Goal: Information Seeking & Learning: Learn about a topic

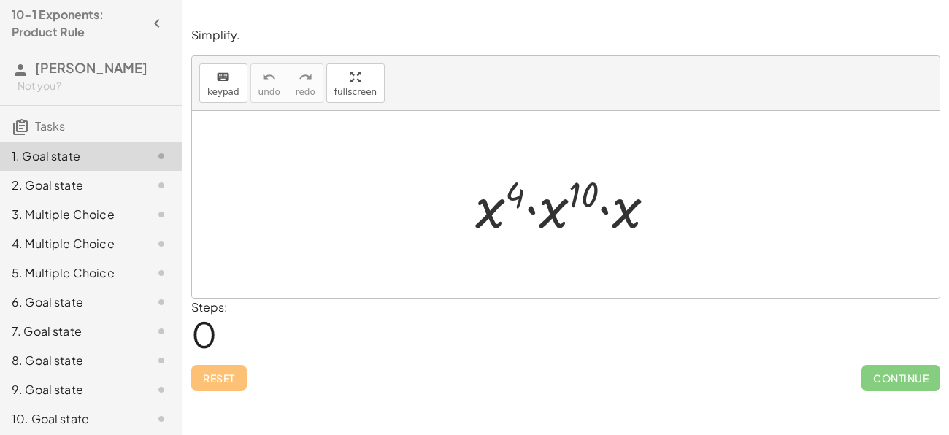
click at [548, 219] on div at bounding box center [571, 204] width 207 height 75
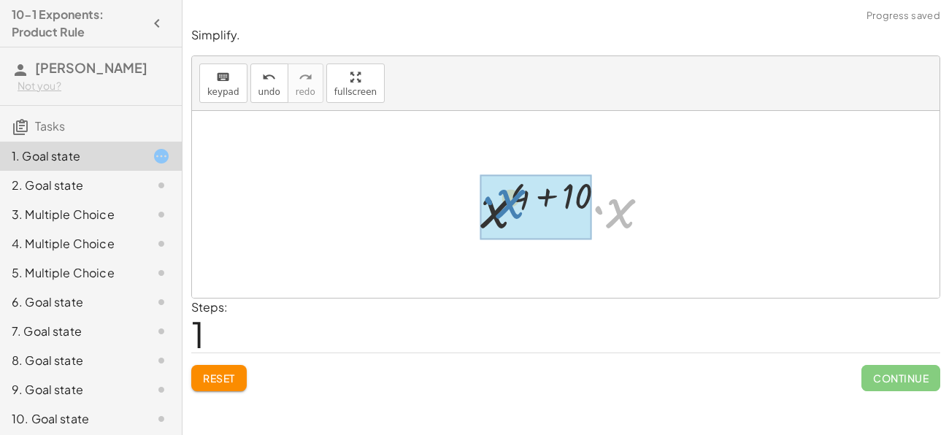
drag, startPoint x: 613, startPoint y: 225, endPoint x: 497, endPoint y: 218, distance: 116.3
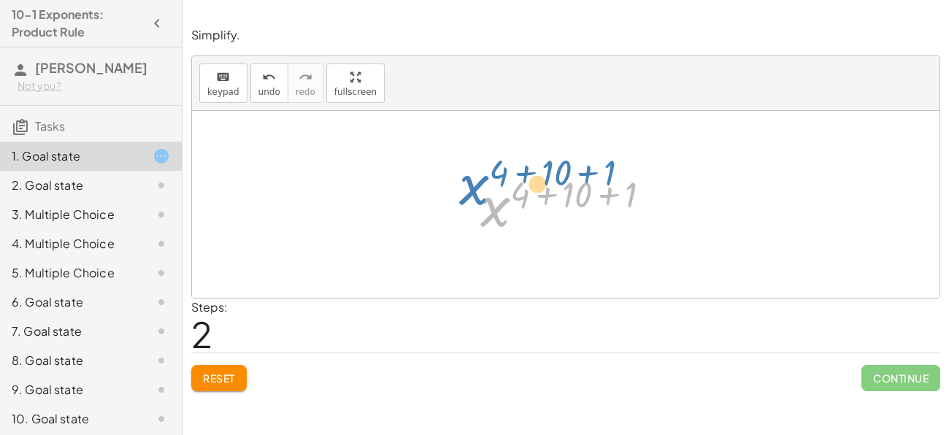
drag, startPoint x: 500, startPoint y: 220, endPoint x: 497, endPoint y: 204, distance: 16.5
click at [497, 204] on div at bounding box center [571, 205] width 196 height 72
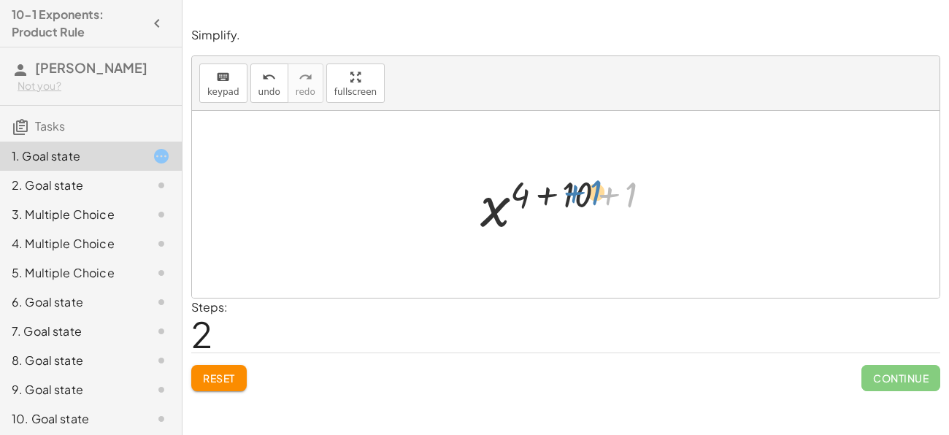
drag, startPoint x: 630, startPoint y: 194, endPoint x: 593, endPoint y: 191, distance: 37.3
click at [593, 191] on div at bounding box center [571, 205] width 196 height 72
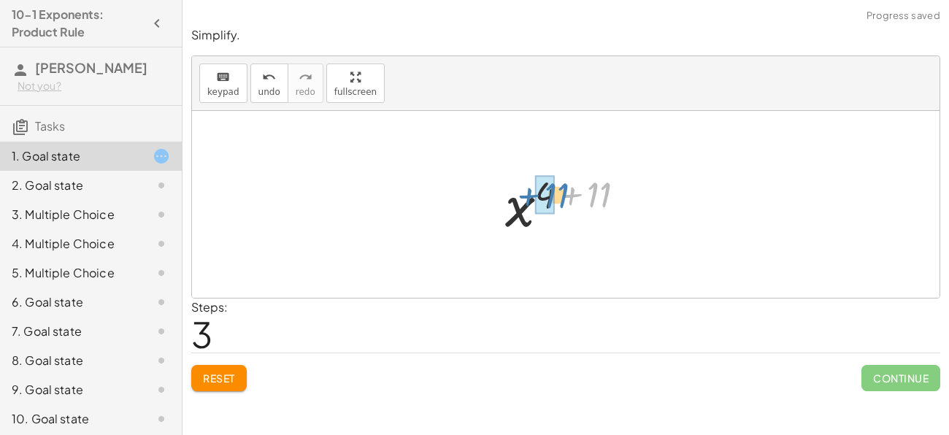
drag, startPoint x: 605, startPoint y: 196, endPoint x: 554, endPoint y: 196, distance: 51.1
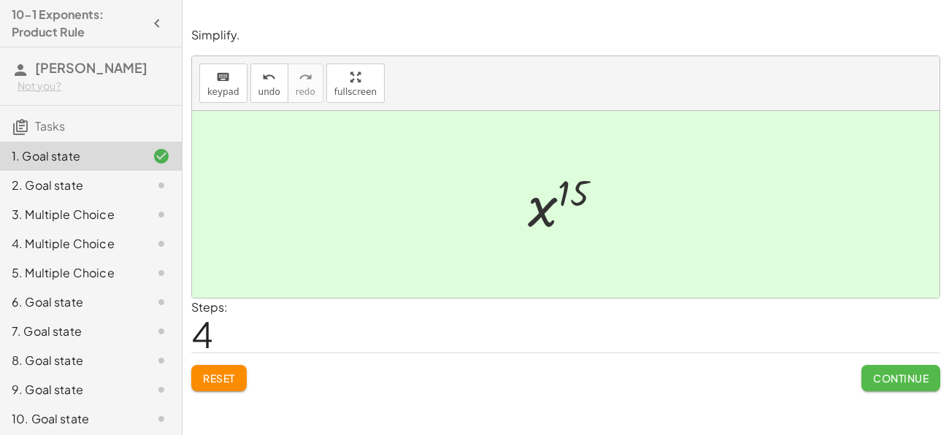
click at [885, 377] on span "Continue" at bounding box center [901, 378] width 56 height 13
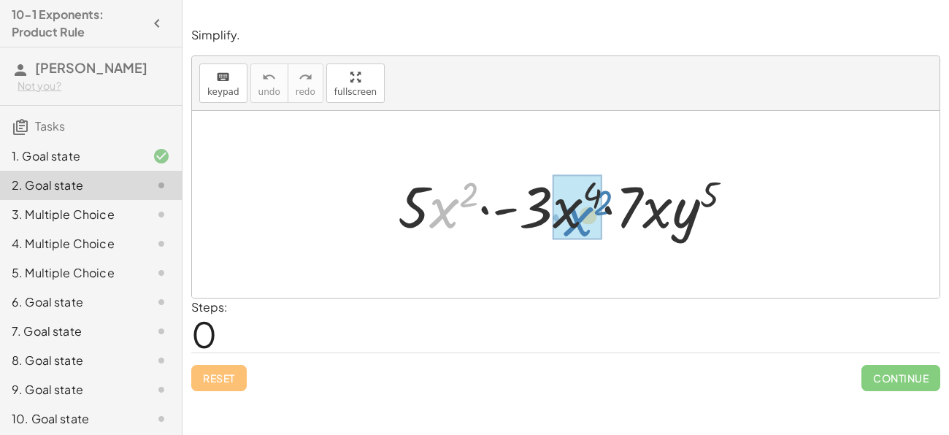
drag, startPoint x: 445, startPoint y: 213, endPoint x: 581, endPoint y: 215, distance: 135.9
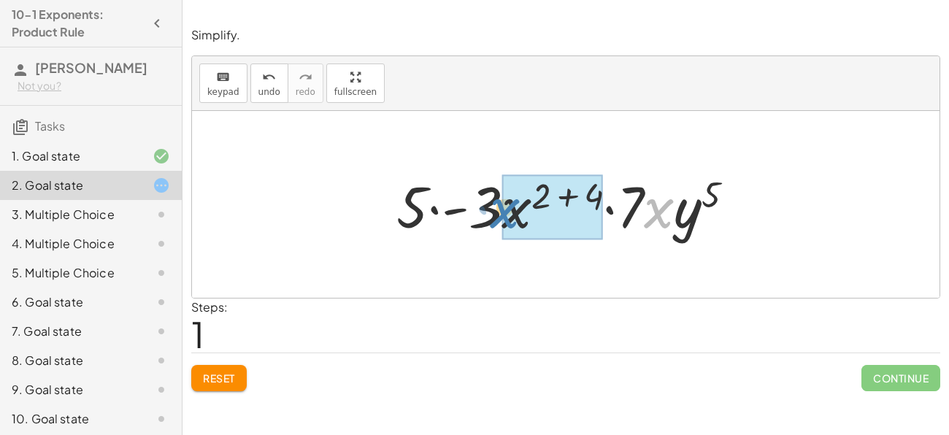
drag, startPoint x: 660, startPoint y: 209, endPoint x: 513, endPoint y: 208, distance: 146.8
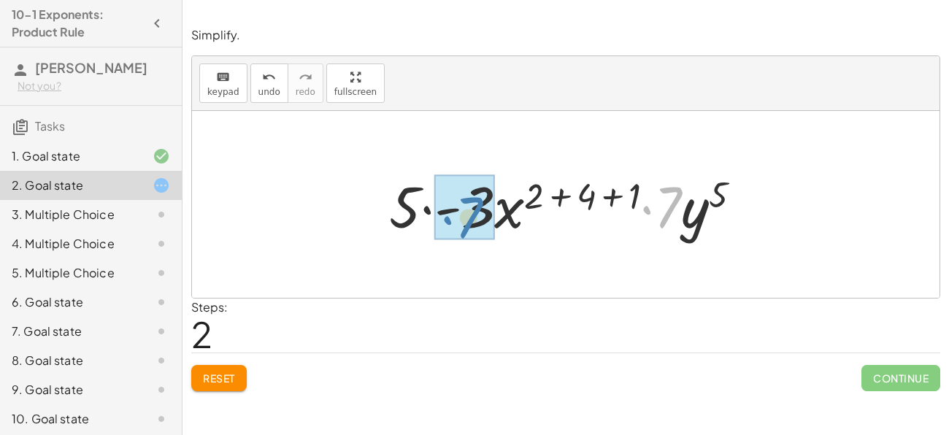
drag, startPoint x: 671, startPoint y: 205, endPoint x: 472, endPoint y: 215, distance: 199.6
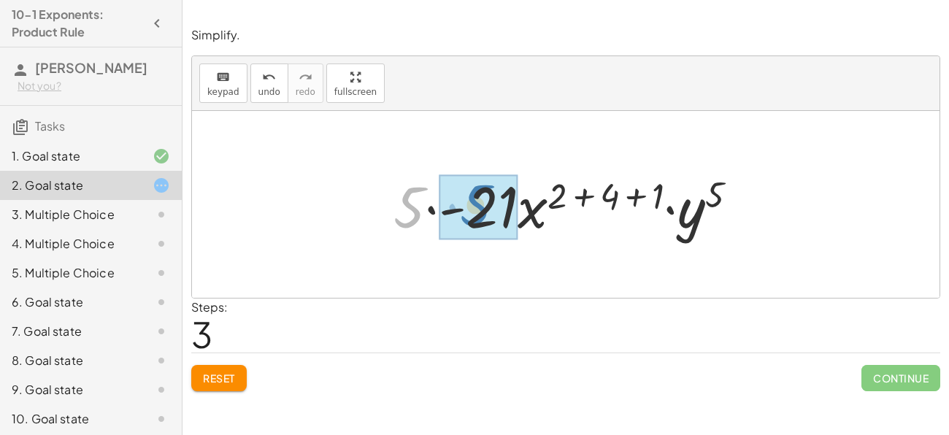
drag, startPoint x: 406, startPoint y: 213, endPoint x: 474, endPoint y: 211, distance: 68.0
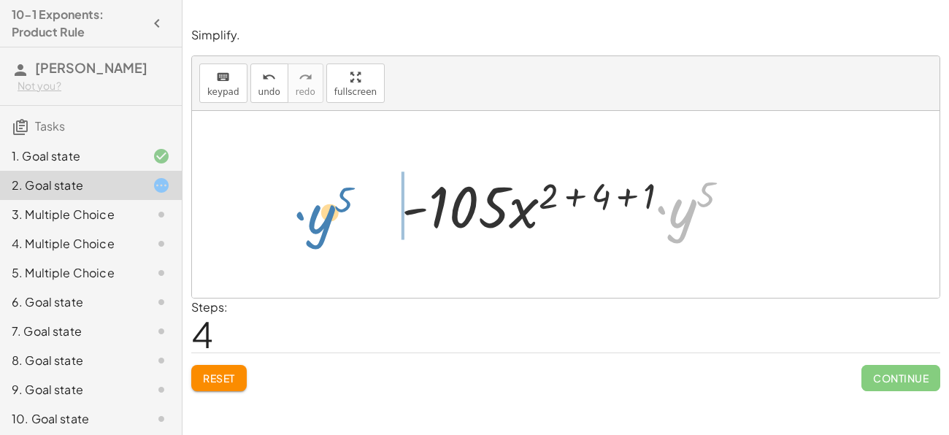
drag, startPoint x: 681, startPoint y: 221, endPoint x: 318, endPoint y: 221, distance: 363.0
click at [318, 221] on div "· 5 · x 2 · - 3 · x 4 · 7 · x · y 5 · 5 · - 3 · x ( + 2 + 4 ) · 7 · x · y 5 · 5…" at bounding box center [566, 204] width 748 height 187
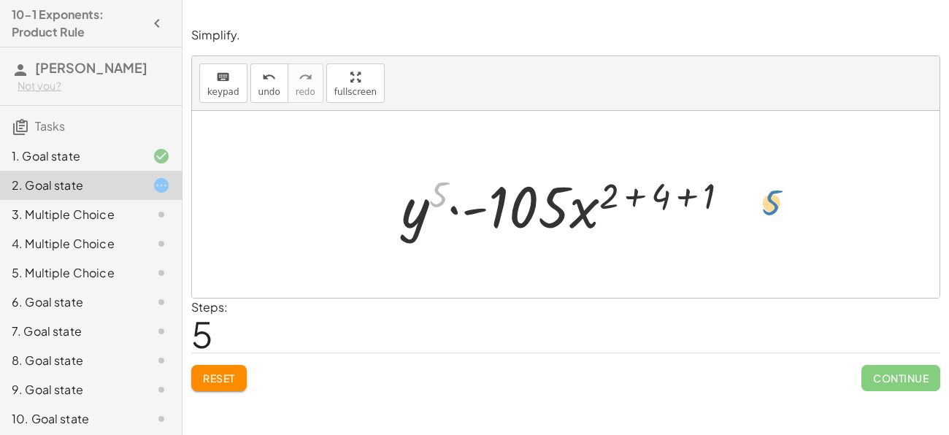
drag, startPoint x: 440, startPoint y: 187, endPoint x: 765, endPoint y: 195, distance: 325.1
click at [470, 210] on div at bounding box center [571, 204] width 354 height 75
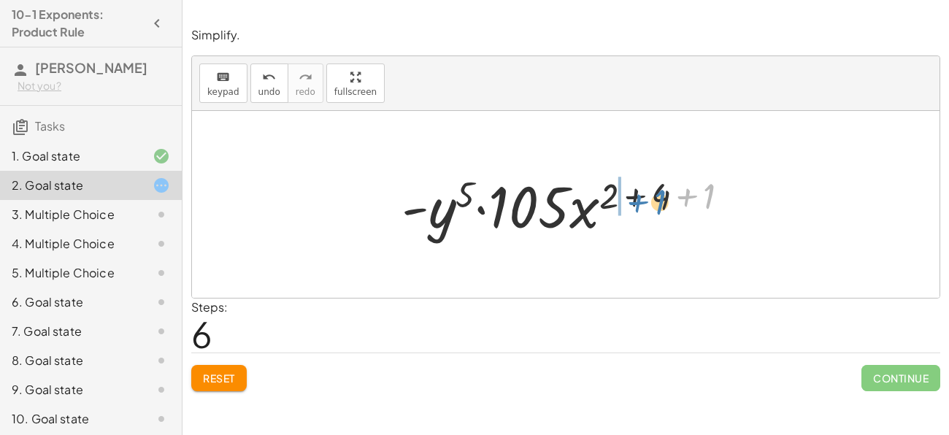
drag, startPoint x: 706, startPoint y: 194, endPoint x: 650, endPoint y: 201, distance: 56.6
click at [650, 201] on div at bounding box center [571, 204] width 354 height 75
drag, startPoint x: 700, startPoint y: 193, endPoint x: 656, endPoint y: 192, distance: 43.8
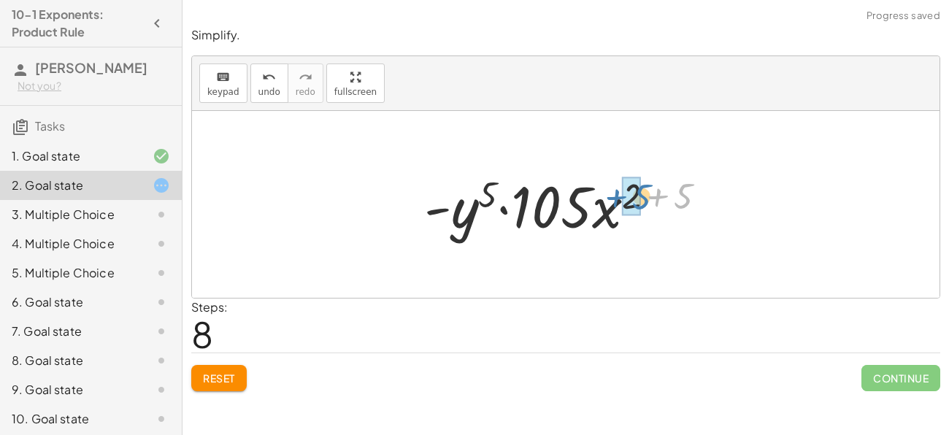
drag, startPoint x: 680, startPoint y: 198, endPoint x: 635, endPoint y: 199, distance: 44.6
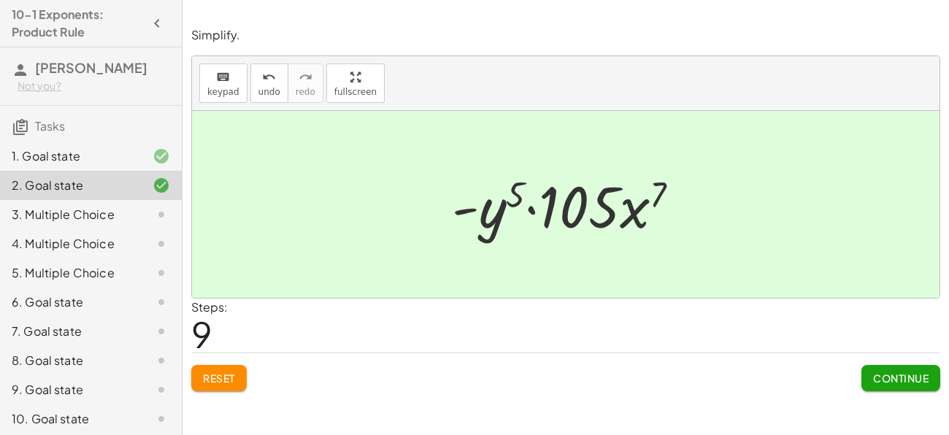
click at [873, 374] on span "Continue" at bounding box center [901, 378] width 56 height 13
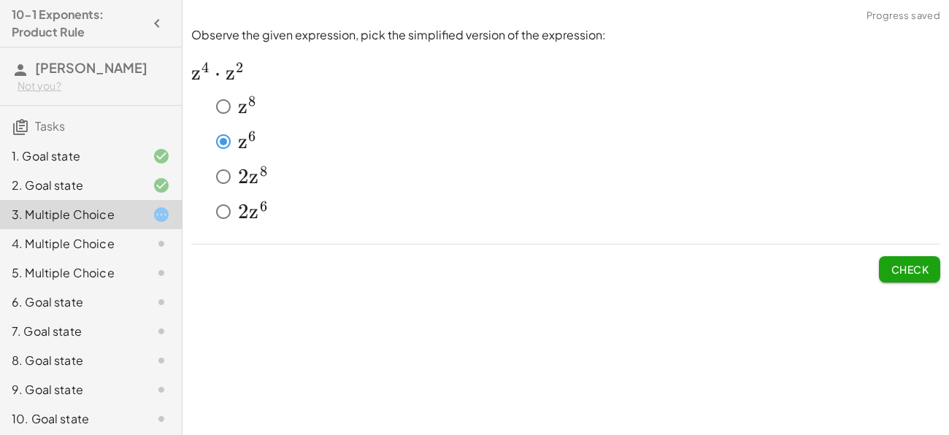
click at [915, 272] on span "Check" at bounding box center [910, 269] width 38 height 13
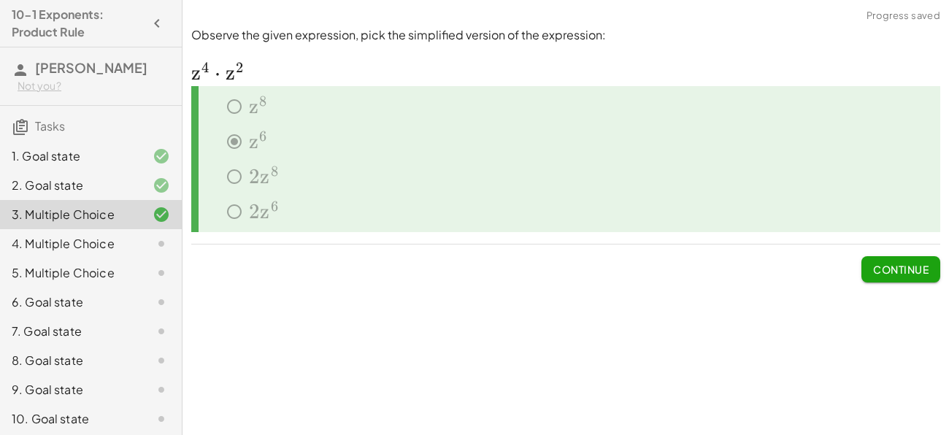
click at [869, 272] on button "Continue" at bounding box center [901, 269] width 79 height 26
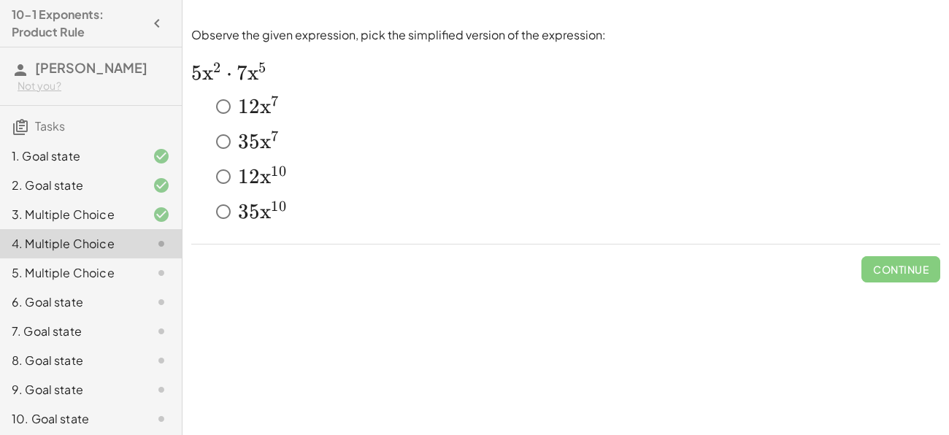
click at [92, 210] on div "3. Multiple Choice" at bounding box center [71, 215] width 118 height 18
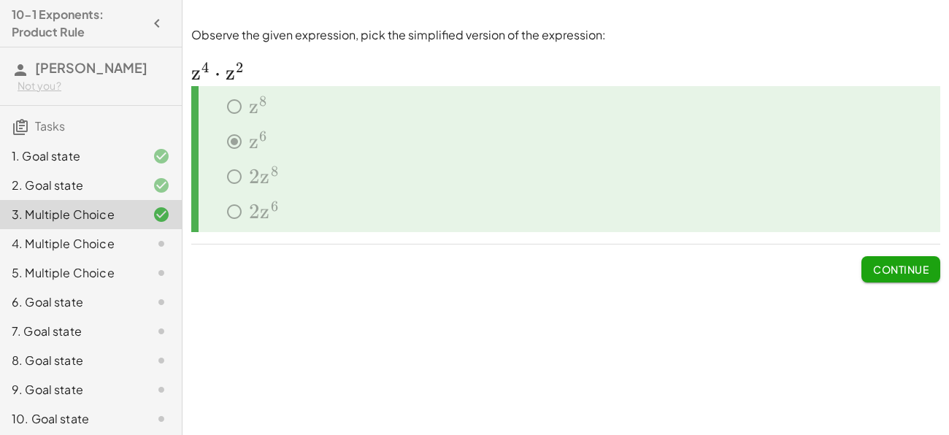
click at [107, 247] on div "4. Multiple Choice" at bounding box center [71, 244] width 118 height 18
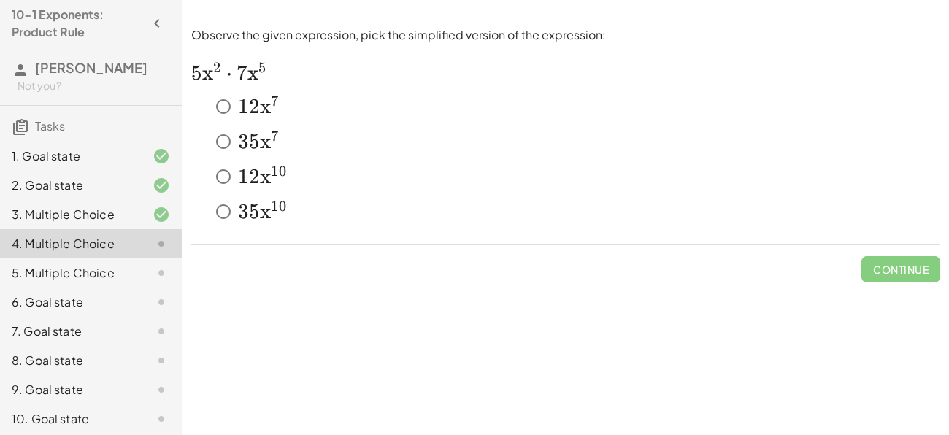
click at [263, 145] on span "x" at bounding box center [265, 141] width 11 height 25
click at [897, 274] on span "Check" at bounding box center [910, 269] width 38 height 13
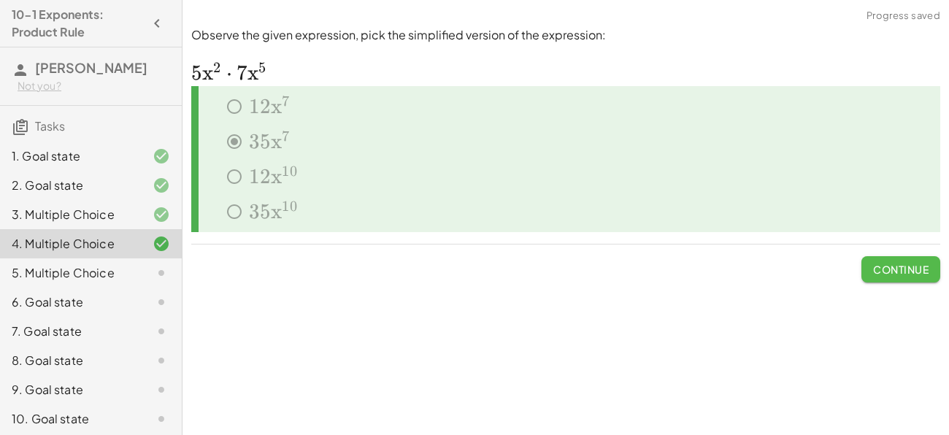
click at [900, 275] on button "Continue" at bounding box center [901, 269] width 79 height 26
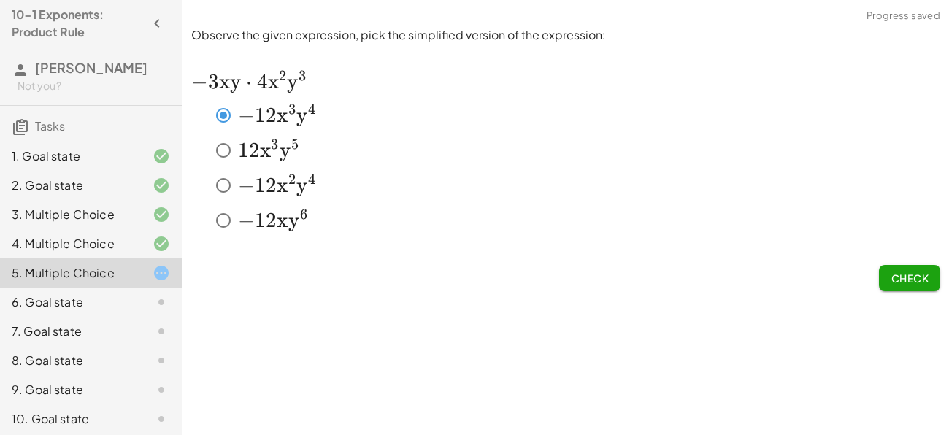
click at [895, 286] on button "Check" at bounding box center [909, 278] width 61 height 26
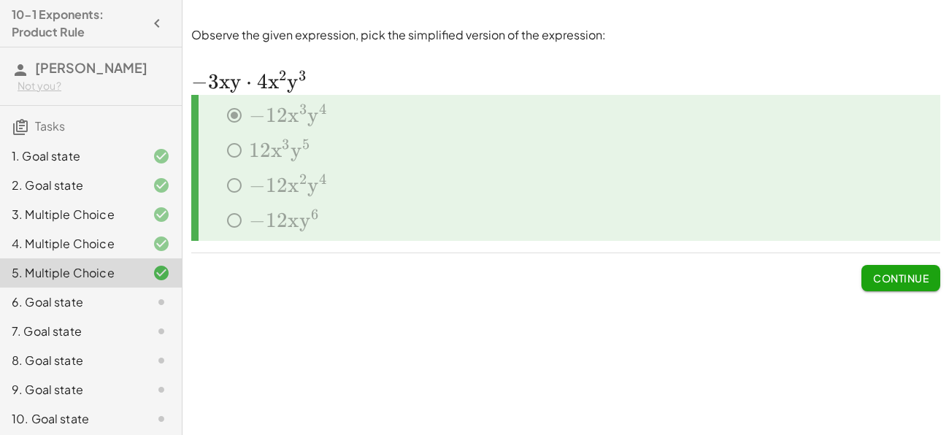
click at [157, 305] on icon at bounding box center [162, 303] width 18 height 18
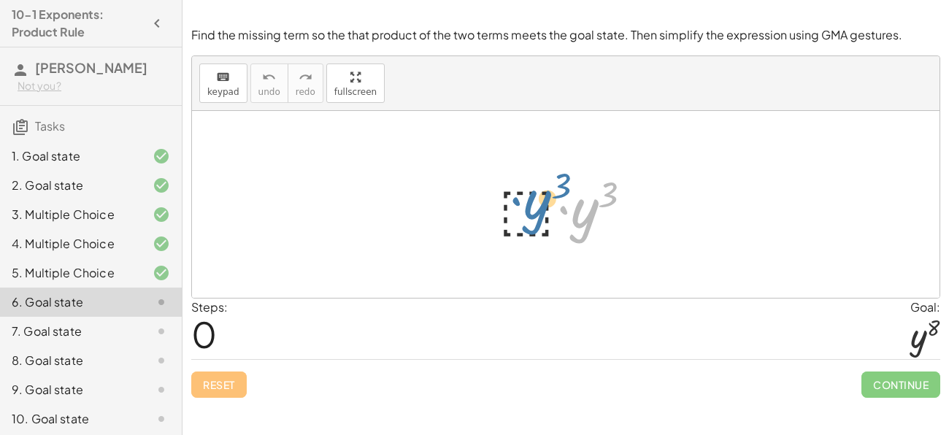
drag, startPoint x: 582, startPoint y: 220, endPoint x: 534, endPoint y: 211, distance: 49.0
click at [534, 211] on div at bounding box center [571, 204] width 160 height 75
drag, startPoint x: 620, startPoint y: 184, endPoint x: 570, endPoint y: 228, distance: 66.8
click at [570, 228] on div at bounding box center [571, 204] width 160 height 75
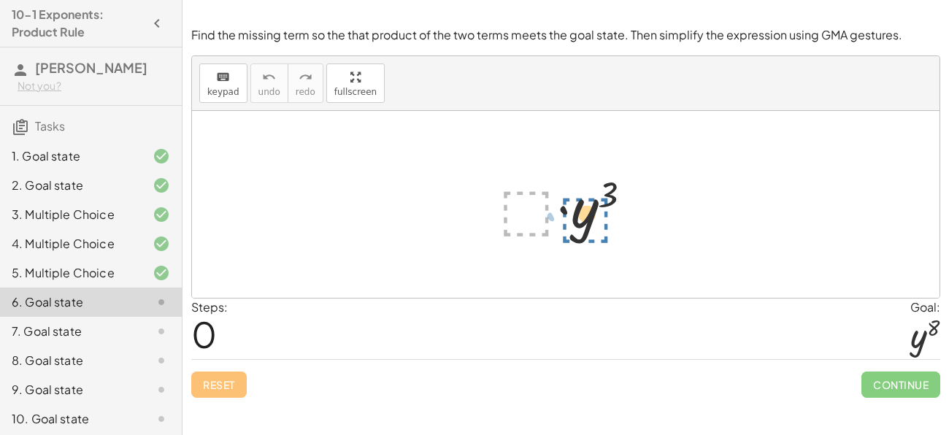
drag, startPoint x: 538, startPoint y: 202, endPoint x: 603, endPoint y: 207, distance: 65.9
click at [603, 207] on div at bounding box center [571, 204] width 160 height 75
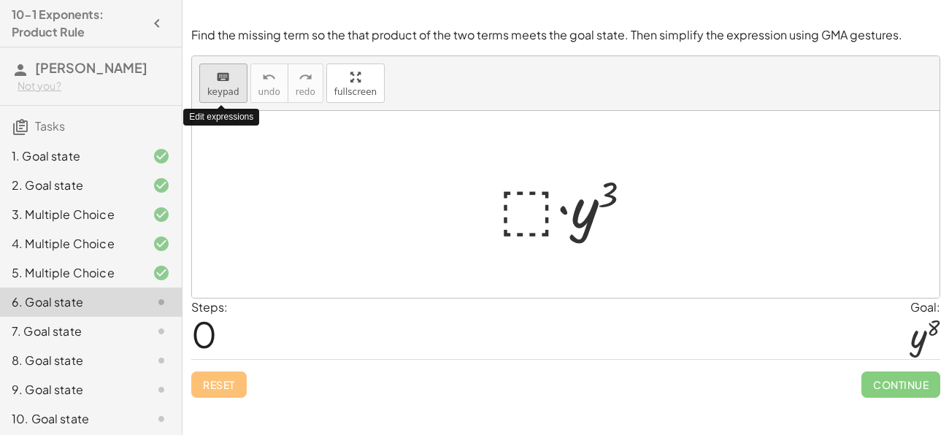
click at [218, 91] on span "keypad" at bounding box center [223, 92] width 32 height 10
click at [521, 213] on div at bounding box center [571, 204] width 160 height 75
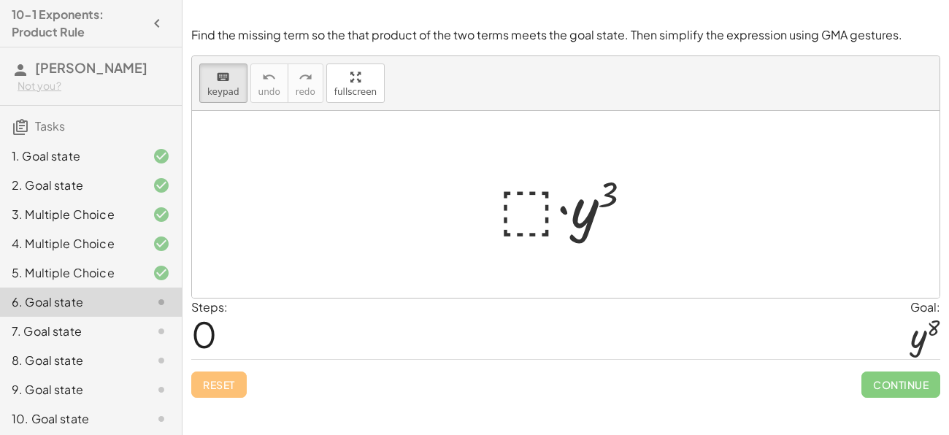
click at [521, 213] on div at bounding box center [571, 204] width 160 height 75
click at [216, 96] on span "keypad" at bounding box center [223, 92] width 32 height 10
click at [500, 185] on div at bounding box center [571, 204] width 160 height 75
drag, startPoint x: 590, startPoint y: 178, endPoint x: 491, endPoint y: 217, distance: 105.9
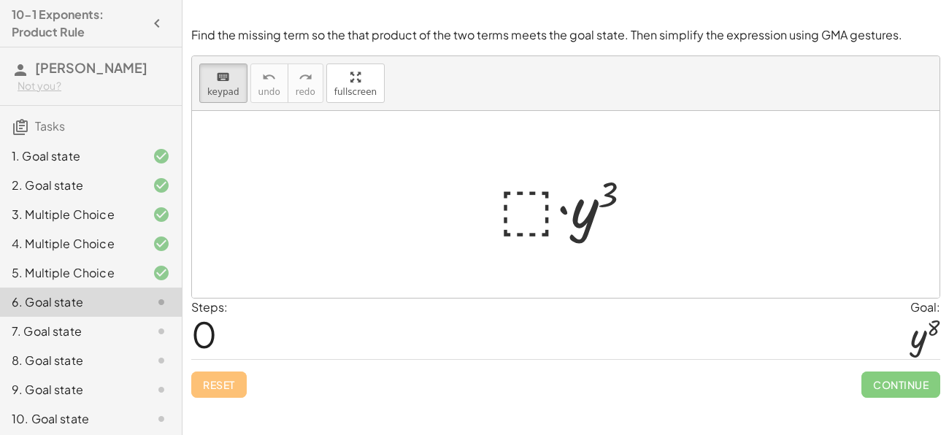
click at [512, 203] on div at bounding box center [571, 204] width 160 height 75
click at [234, 82] on div "keyboard" at bounding box center [223, 77] width 32 height 18
click at [523, 206] on div at bounding box center [571, 204] width 160 height 75
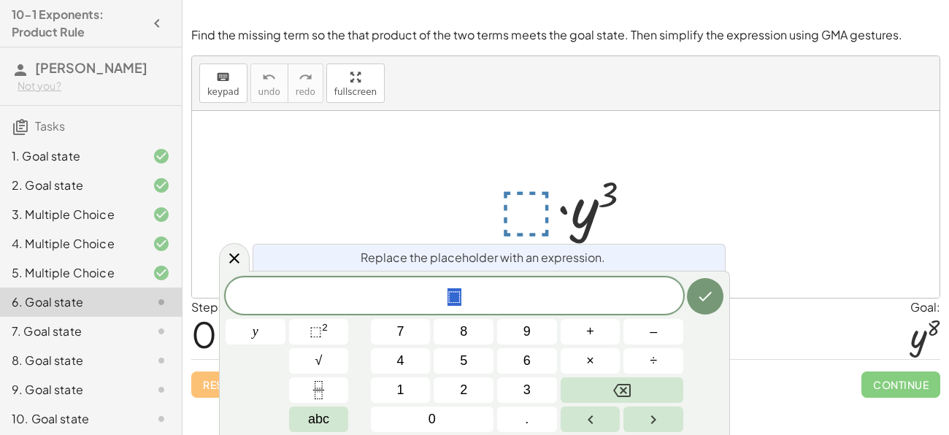
click at [523, 206] on div at bounding box center [571, 204] width 160 height 75
click at [310, 328] on span "⬚" at bounding box center [316, 331] width 12 height 15
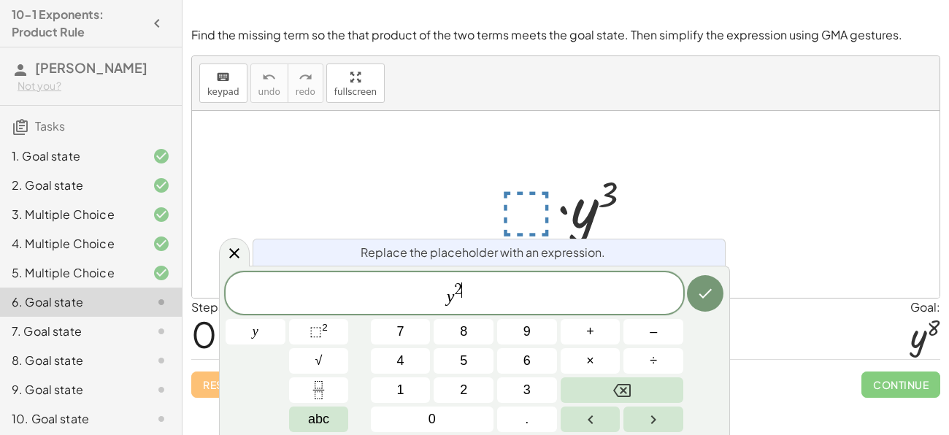
click at [462, 285] on span "y 2 ​" at bounding box center [455, 294] width 458 height 26
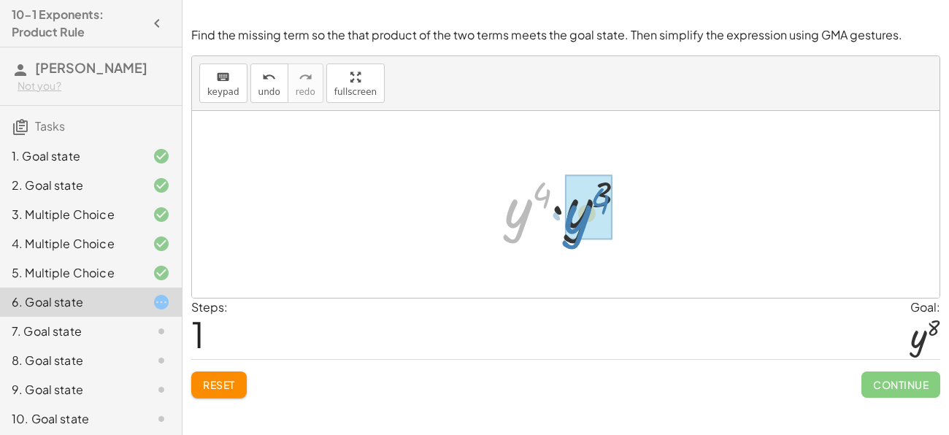
drag, startPoint x: 518, startPoint y: 218, endPoint x: 577, endPoint y: 223, distance: 59.3
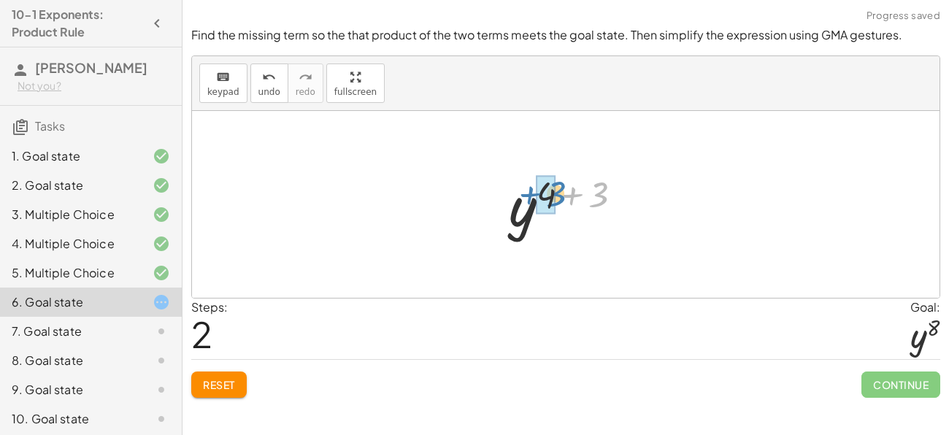
drag, startPoint x: 597, startPoint y: 194, endPoint x: 553, endPoint y: 194, distance: 43.8
click at [600, 184] on div at bounding box center [571, 205] width 84 height 72
click at [562, 205] on div at bounding box center [571, 205] width 84 height 72
click at [228, 391] on button "Reset" at bounding box center [219, 385] width 56 height 26
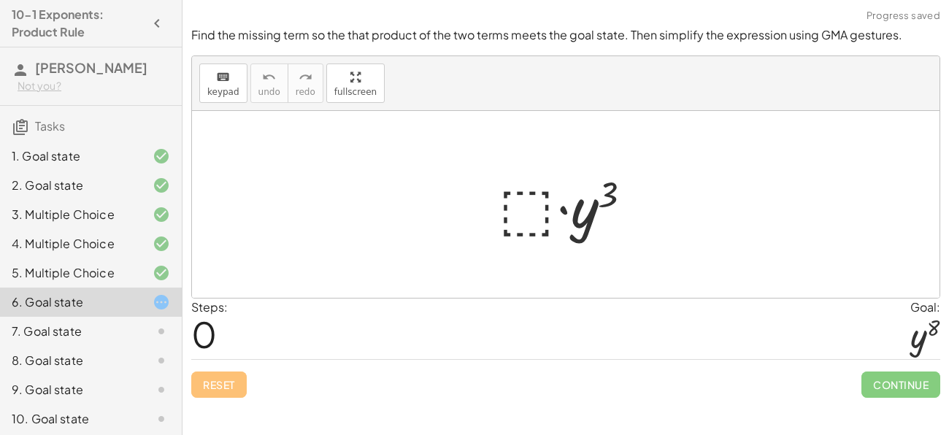
click at [534, 210] on div at bounding box center [571, 204] width 160 height 75
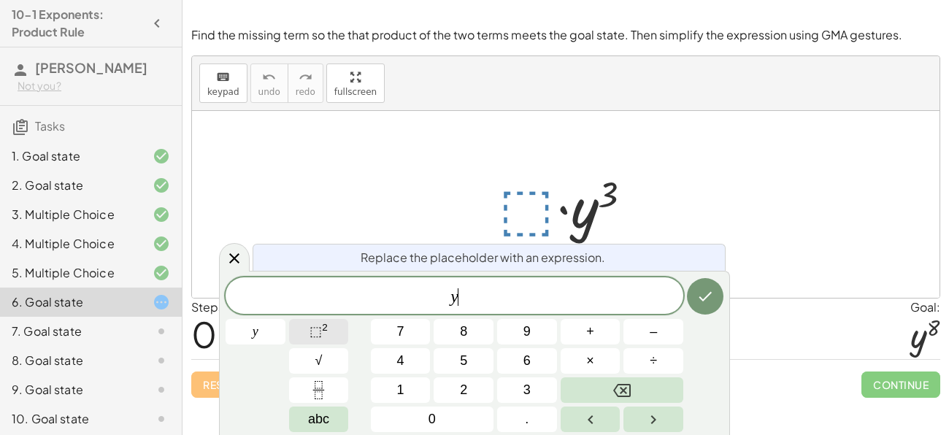
click at [329, 332] on button "⬚ 2" at bounding box center [319, 332] width 60 height 26
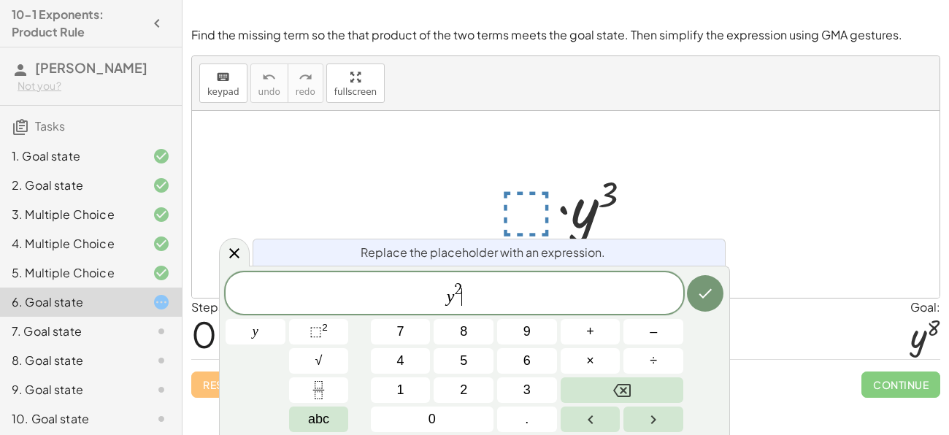
click at [464, 293] on span "y 2 ​" at bounding box center [455, 294] width 458 height 26
click at [464, 289] on span "y 2 ​" at bounding box center [455, 294] width 458 height 26
click at [463, 286] on span "y 2 ​" at bounding box center [455, 294] width 458 height 26
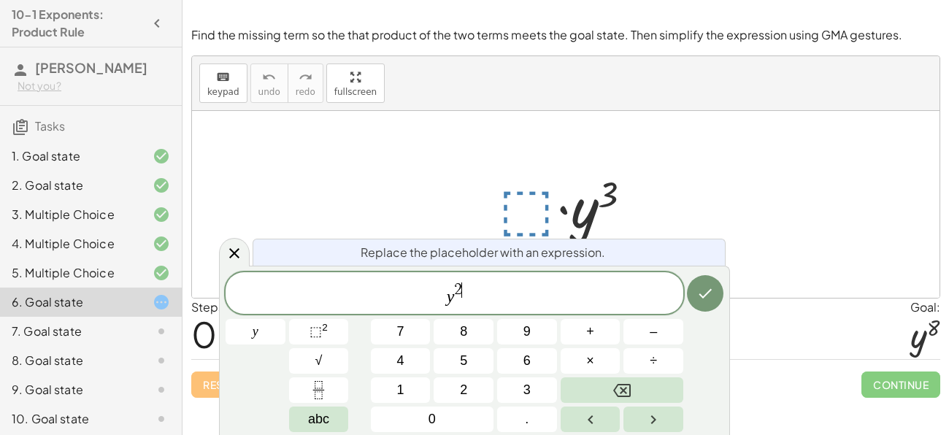
click at [462, 286] on span "2 ​" at bounding box center [458, 291] width 8 height 16
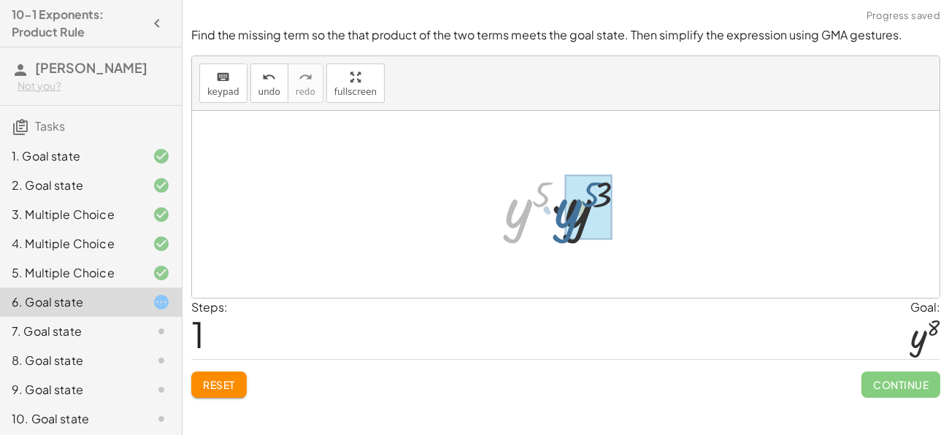
drag, startPoint x: 514, startPoint y: 221, endPoint x: 565, endPoint y: 221, distance: 50.4
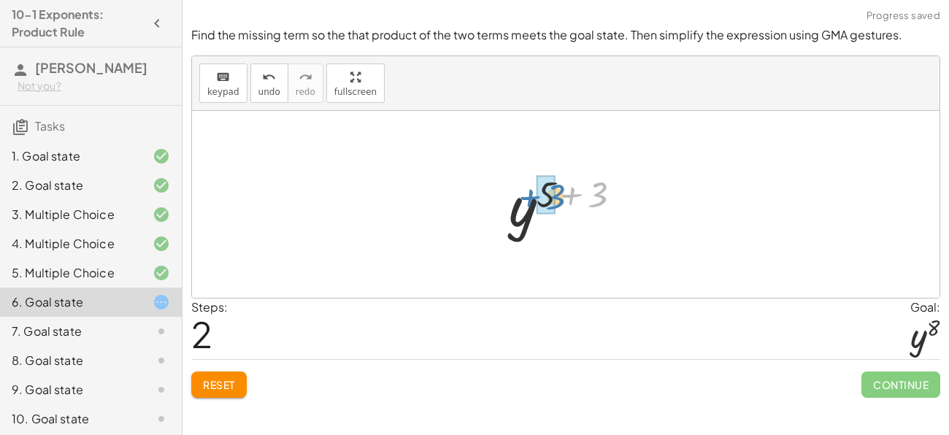
drag, startPoint x: 594, startPoint y: 198, endPoint x: 550, endPoint y: 200, distance: 43.9
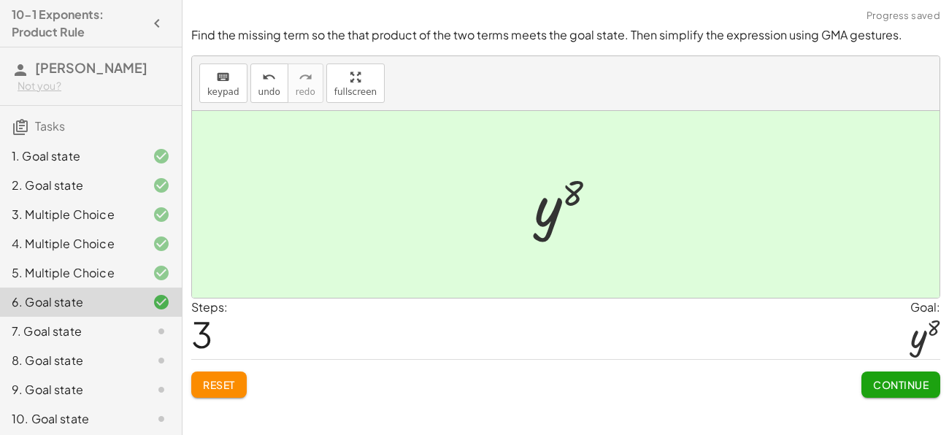
click at [889, 380] on span "Continue" at bounding box center [901, 384] width 56 height 13
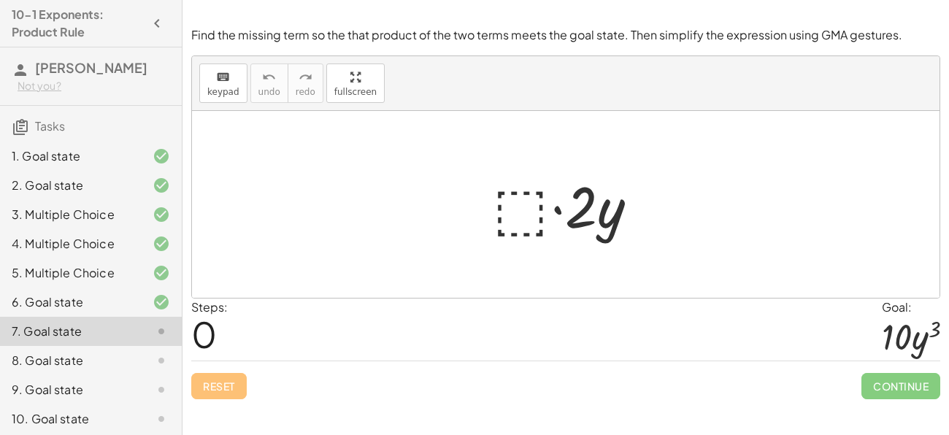
click at [512, 210] on div at bounding box center [572, 204] width 172 height 75
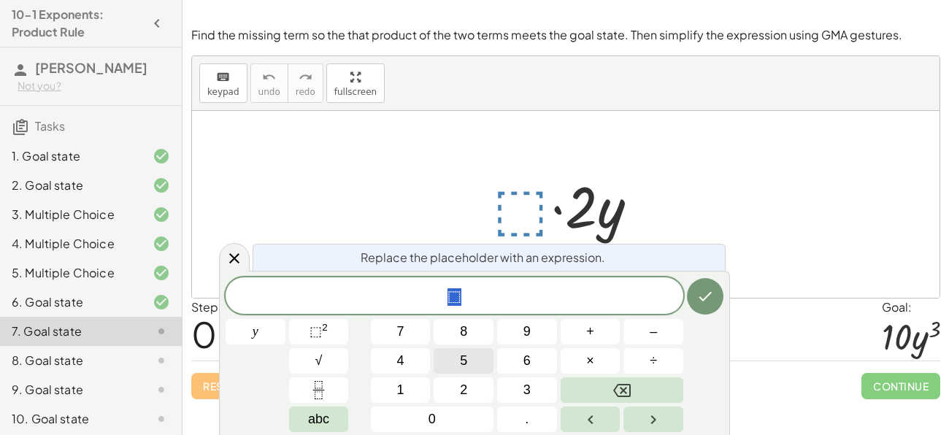
click at [457, 359] on button "5" at bounding box center [464, 361] width 60 height 26
click at [340, 334] on button "⬚ 2" at bounding box center [319, 332] width 60 height 26
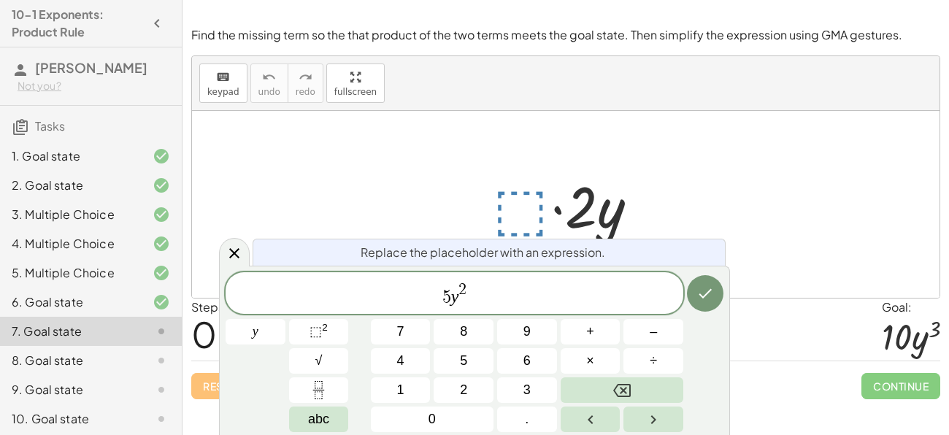
click at [464, 284] on span "2" at bounding box center [463, 290] width 8 height 16
click at [711, 292] on icon "Done" at bounding box center [706, 294] width 18 height 18
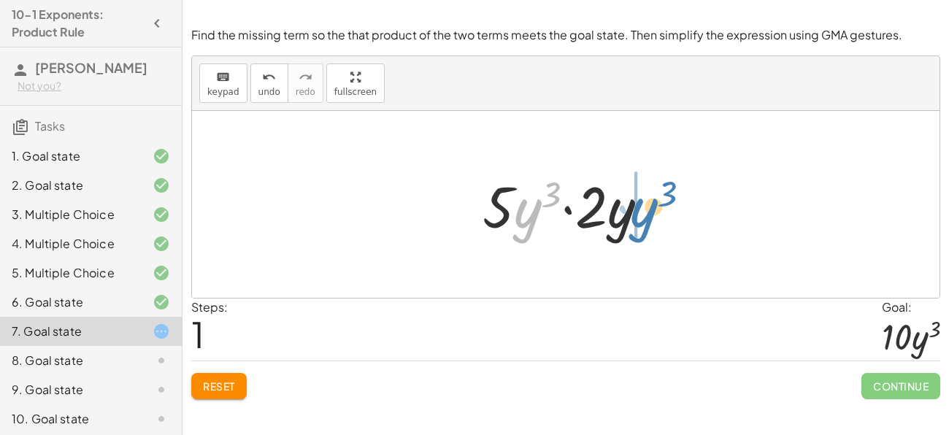
drag, startPoint x: 527, startPoint y: 218, endPoint x: 640, endPoint y: 217, distance: 113.2
click at [640, 217] on div at bounding box center [571, 204] width 192 height 75
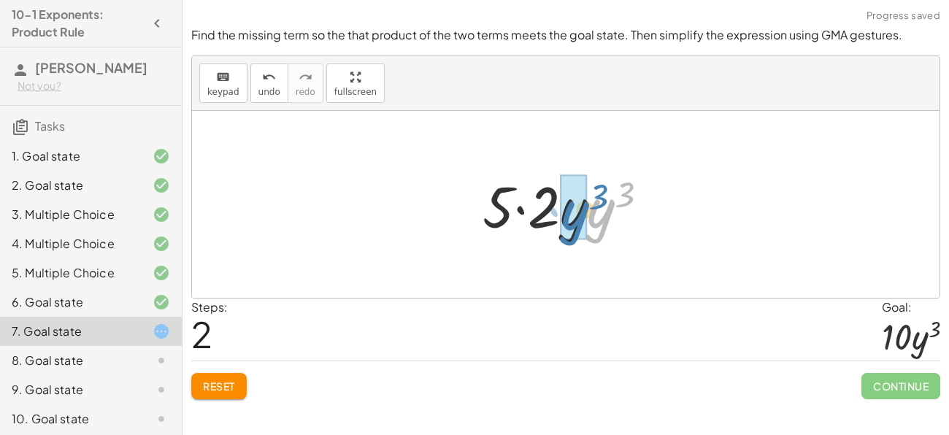
drag, startPoint x: 598, startPoint y: 210, endPoint x: 570, endPoint y: 213, distance: 28.6
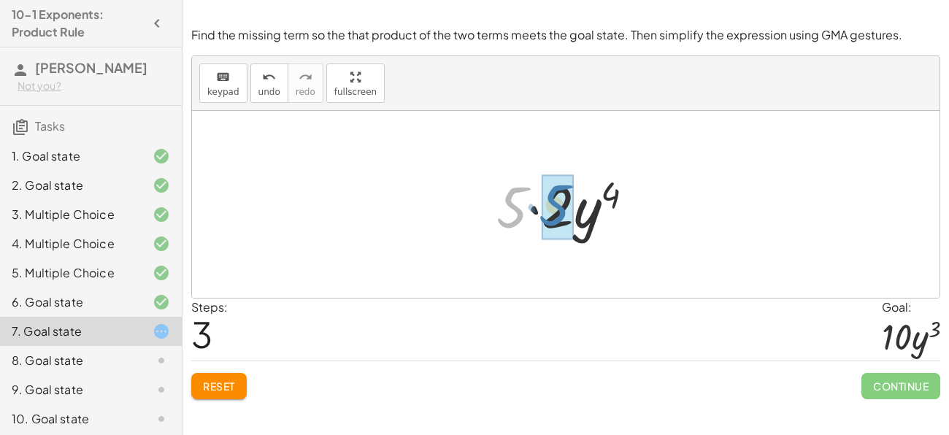
drag, startPoint x: 520, startPoint y: 211, endPoint x: 562, endPoint y: 210, distance: 42.4
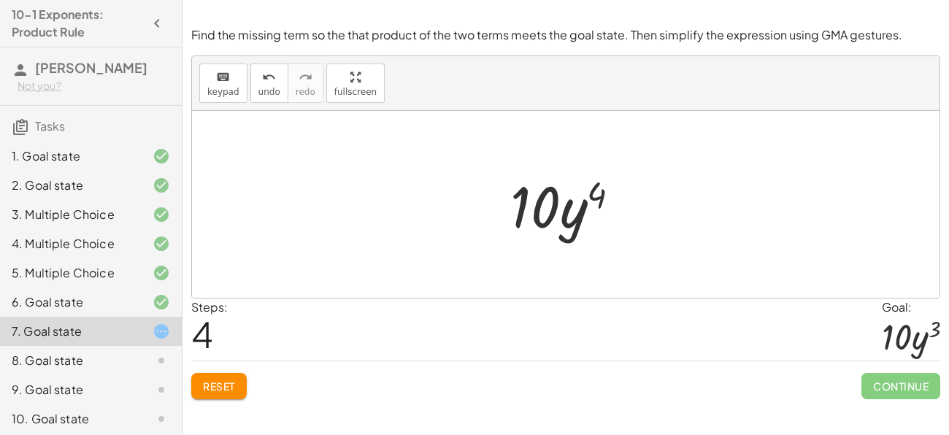
click at [211, 383] on span "Reset" at bounding box center [219, 386] width 32 height 13
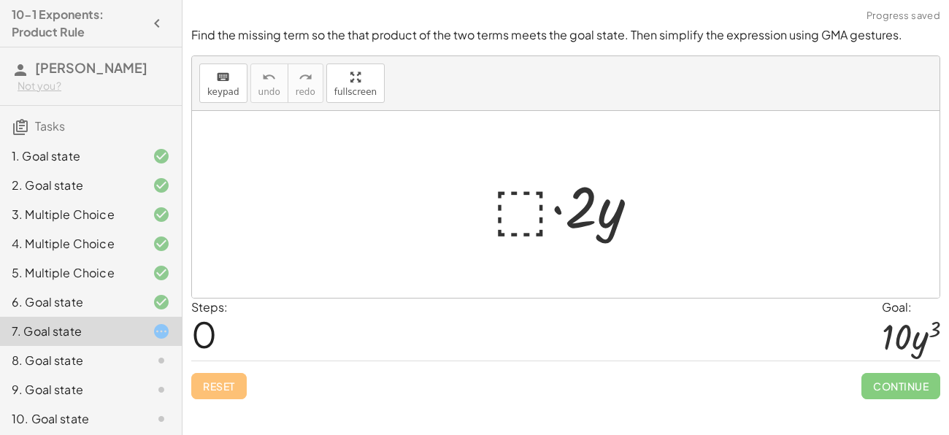
click at [519, 208] on div at bounding box center [572, 204] width 172 height 75
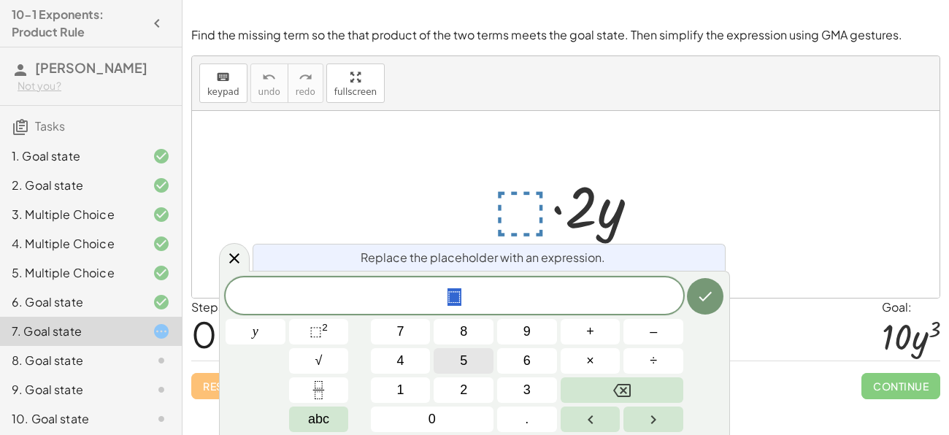
click at [463, 362] on span "5" at bounding box center [463, 361] width 7 height 20
click at [311, 324] on span "⬚" at bounding box center [316, 331] width 12 height 15
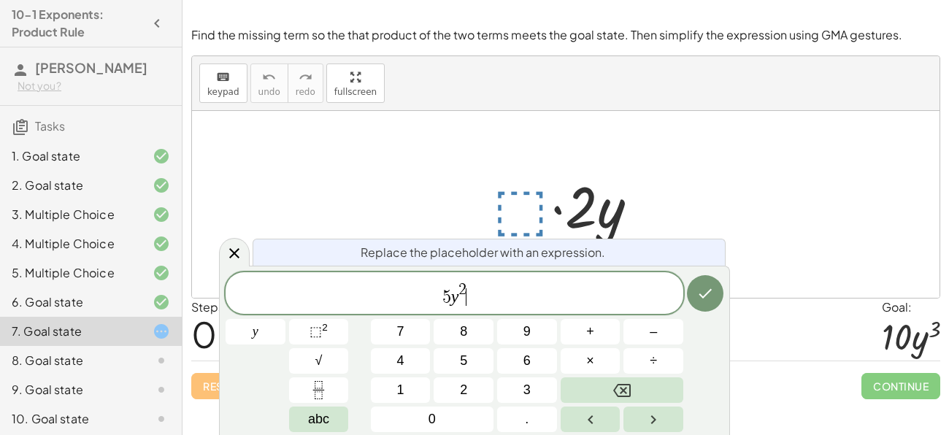
click at [467, 286] on span "2" at bounding box center [463, 291] width 8 height 16
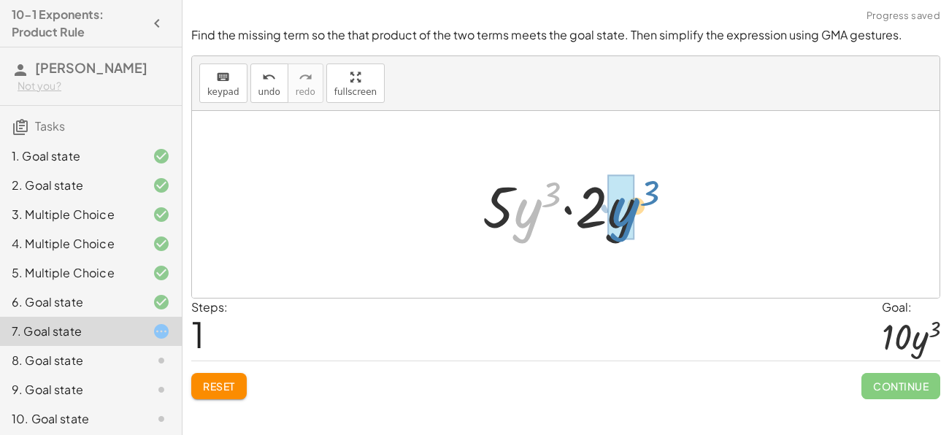
drag, startPoint x: 525, startPoint y: 218, endPoint x: 621, endPoint y: 217, distance: 96.4
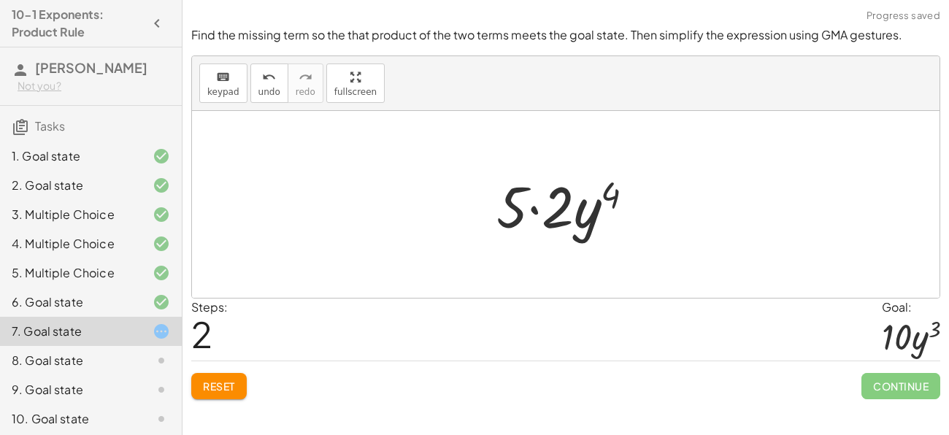
click at [207, 392] on span "Reset" at bounding box center [219, 386] width 32 height 13
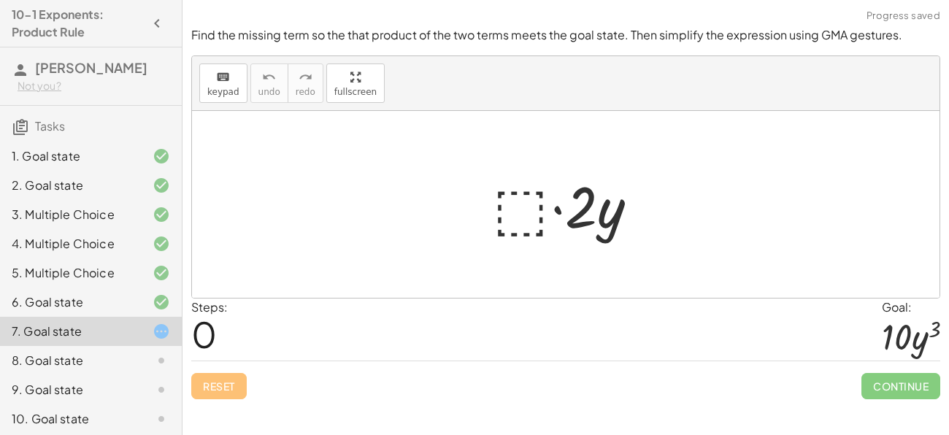
click at [544, 191] on div at bounding box center [572, 204] width 172 height 75
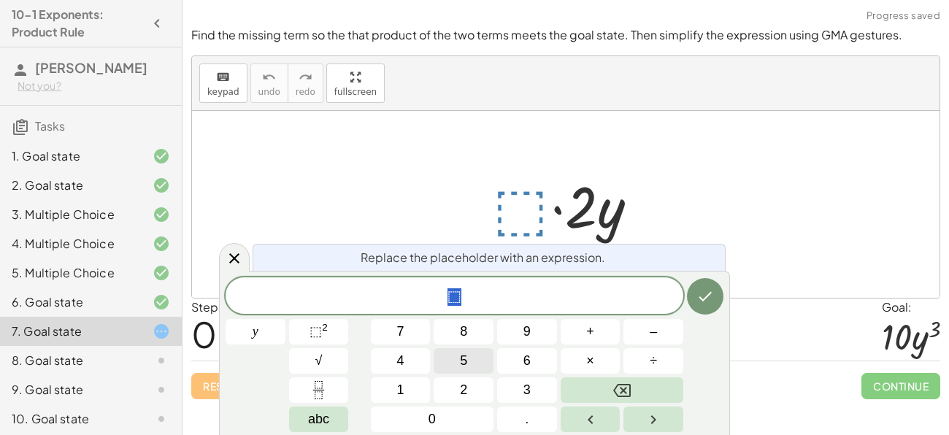
click at [456, 355] on button "5" at bounding box center [464, 361] width 60 height 26
click at [305, 333] on button "⬚ 2" at bounding box center [319, 332] width 60 height 26
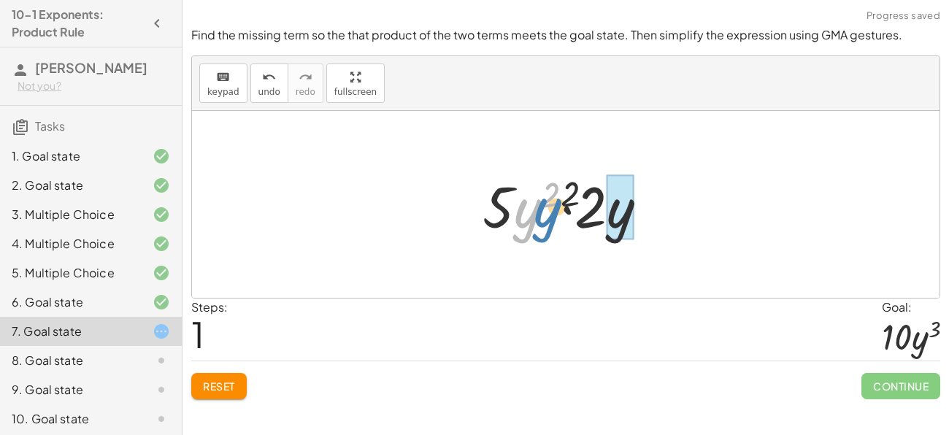
drag, startPoint x: 526, startPoint y: 229, endPoint x: 624, endPoint y: 226, distance: 98.6
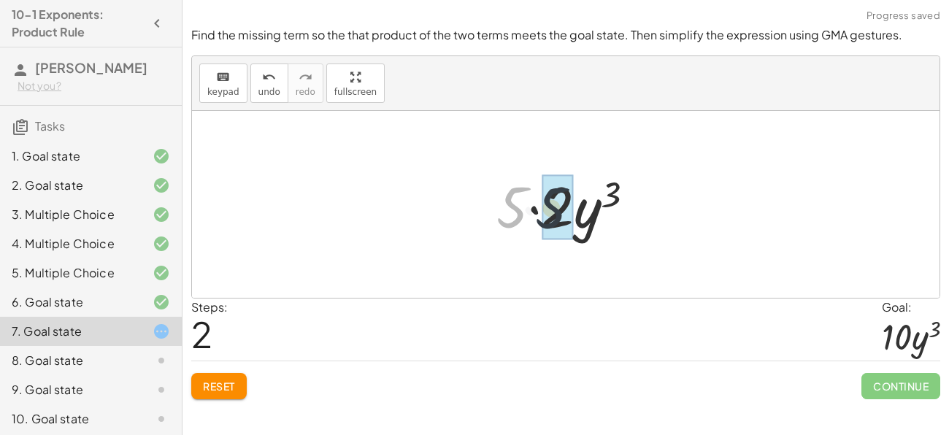
drag, startPoint x: 510, startPoint y: 212, endPoint x: 553, endPoint y: 212, distance: 42.4
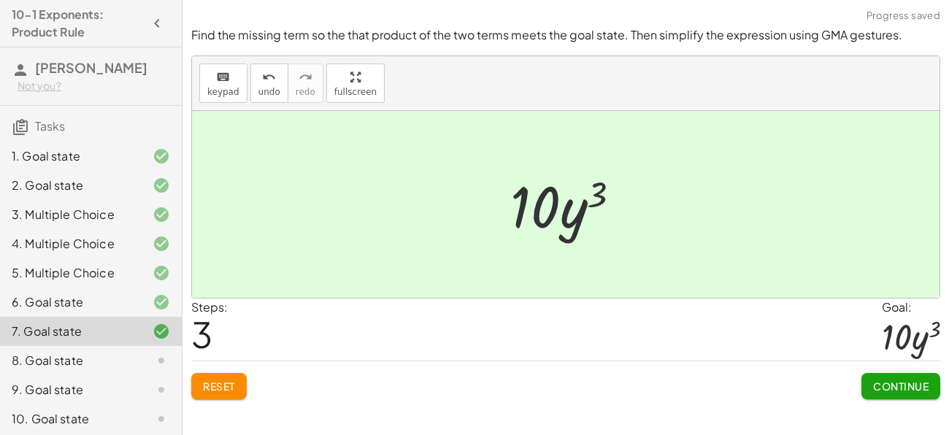
click at [889, 384] on span "Continue" at bounding box center [901, 386] width 56 height 13
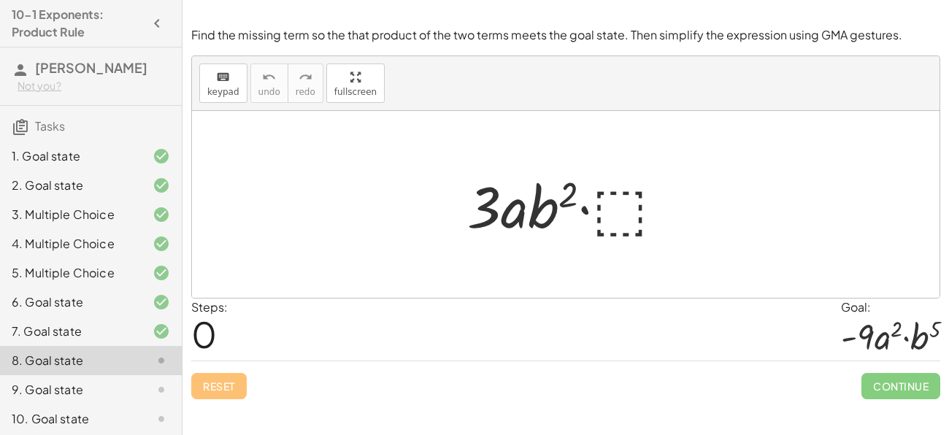
click at [620, 202] on div at bounding box center [571, 204] width 223 height 75
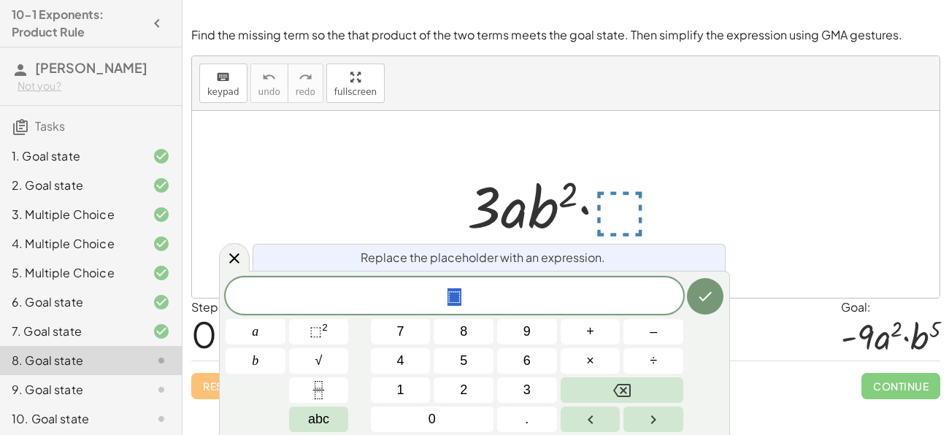
click at [622, 205] on div at bounding box center [571, 204] width 223 height 75
click at [331, 330] on button "⬚ 2" at bounding box center [319, 332] width 60 height 26
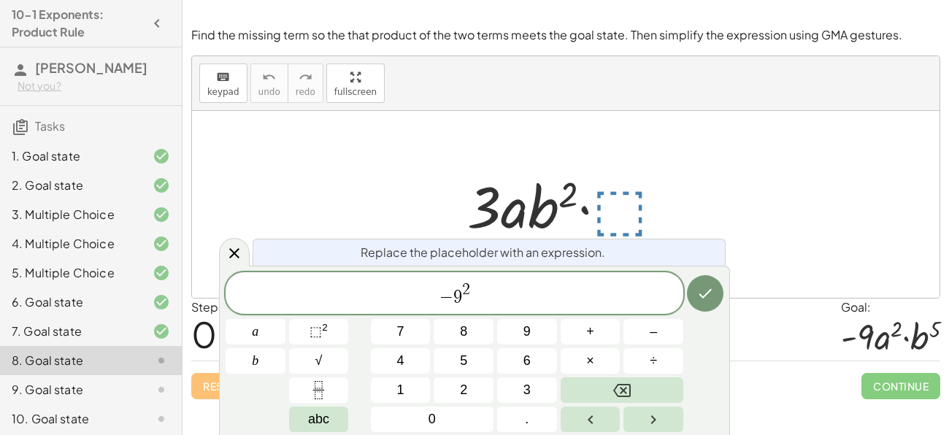
click at [465, 286] on span "2" at bounding box center [466, 290] width 8 height 16
click at [468, 286] on span "​ 2" at bounding box center [466, 291] width 8 height 16
drag, startPoint x: 439, startPoint y: 296, endPoint x: 500, endPoint y: 294, distance: 61.4
click at [529, 291] on span "− 9 4" at bounding box center [455, 294] width 458 height 26
click at [714, 306] on button "Done" at bounding box center [705, 293] width 37 height 37
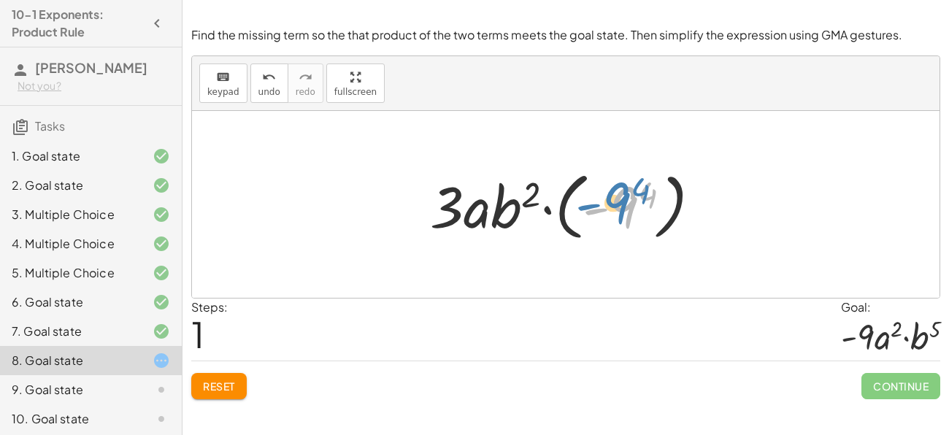
drag, startPoint x: 630, startPoint y: 211, endPoint x: 622, endPoint y: 207, distance: 8.5
click at [622, 207] on div at bounding box center [571, 204] width 297 height 81
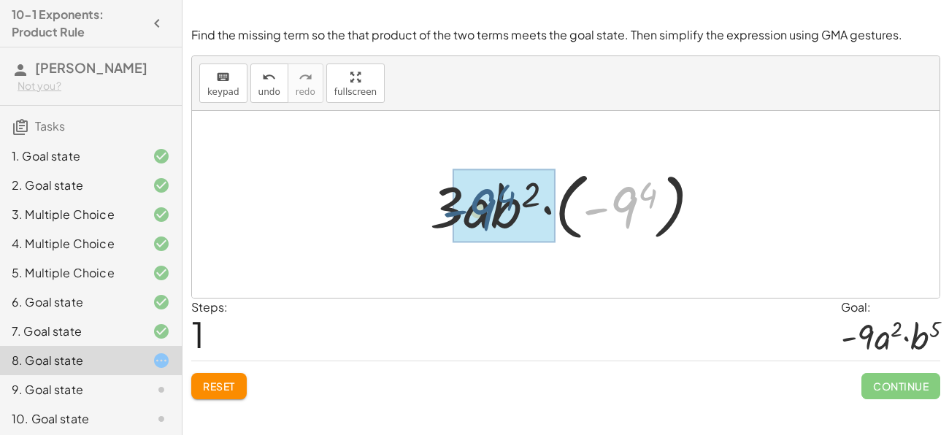
drag, startPoint x: 627, startPoint y: 204, endPoint x: 474, endPoint y: 204, distance: 153.4
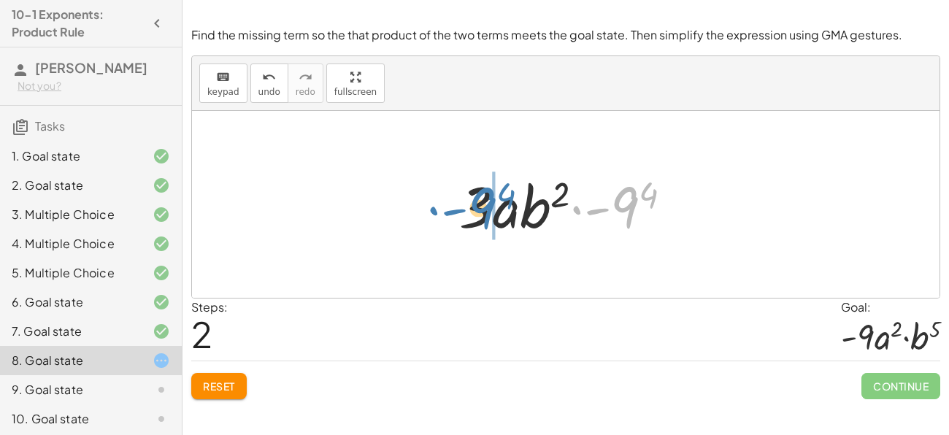
drag, startPoint x: 620, startPoint y: 213, endPoint x: 478, endPoint y: 212, distance: 142.4
click at [478, 212] on div at bounding box center [572, 204] width 240 height 75
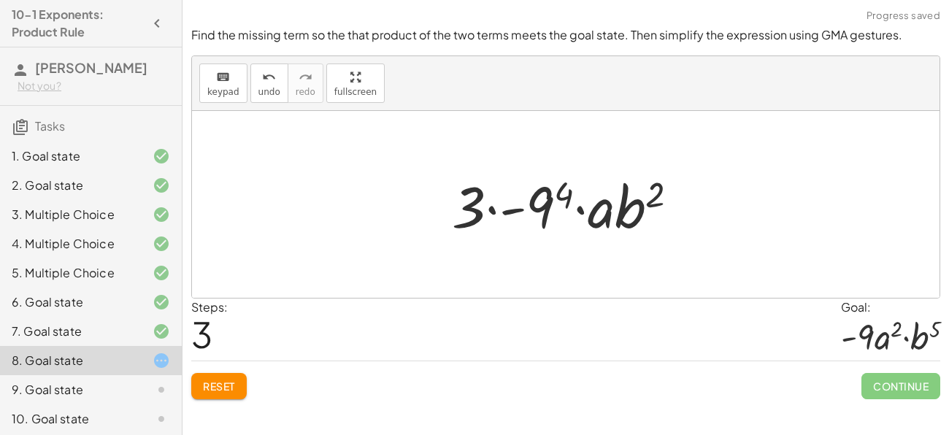
click at [545, 210] on div at bounding box center [571, 204] width 253 height 75
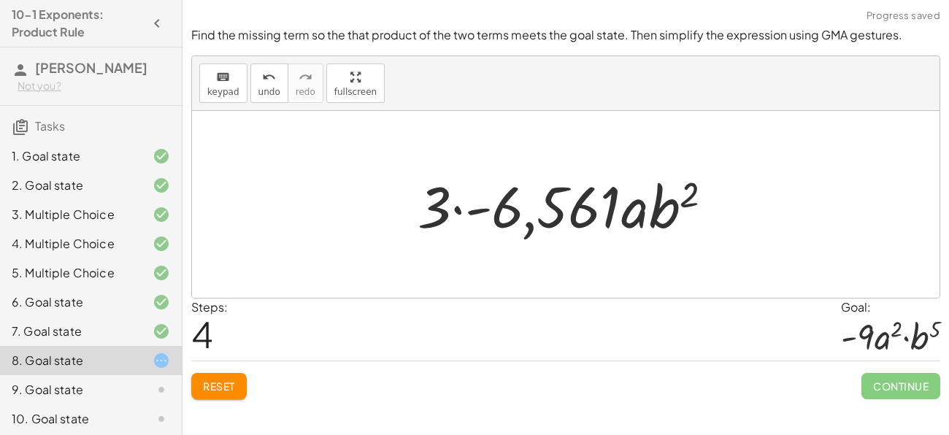
click at [232, 392] on span "Reset" at bounding box center [219, 386] width 32 height 13
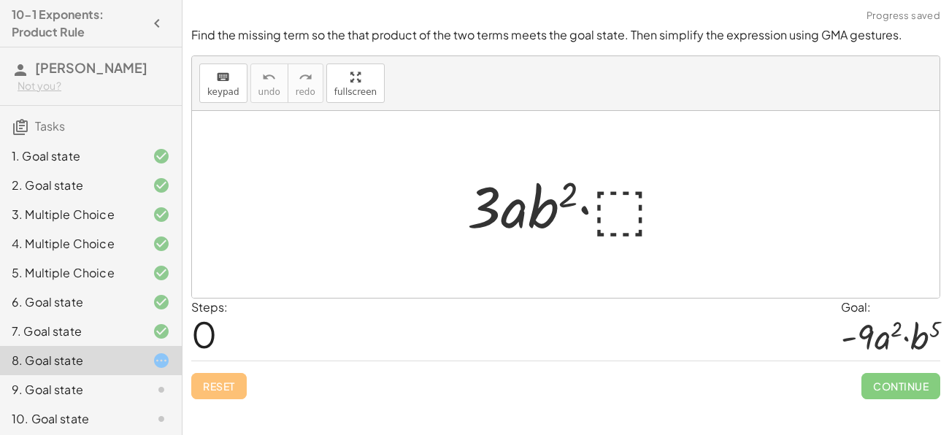
click at [598, 190] on div at bounding box center [571, 204] width 223 height 75
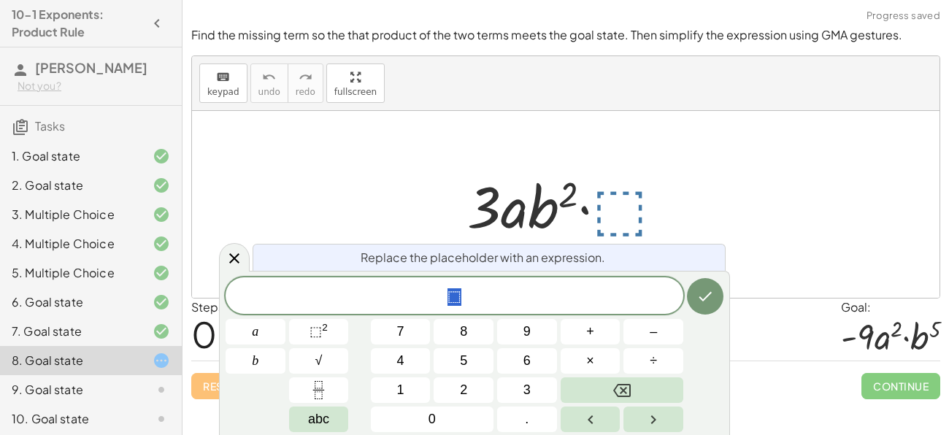
click at [613, 199] on div at bounding box center [571, 204] width 223 height 75
click at [578, 288] on span "⬚" at bounding box center [455, 297] width 458 height 20
click at [448, 288] on span "−" at bounding box center [457, 297] width 21 height 18
click at [494, 295] on span "​ − 3" at bounding box center [455, 297] width 458 height 20
click at [330, 337] on button "⬚ 2" at bounding box center [319, 332] width 60 height 26
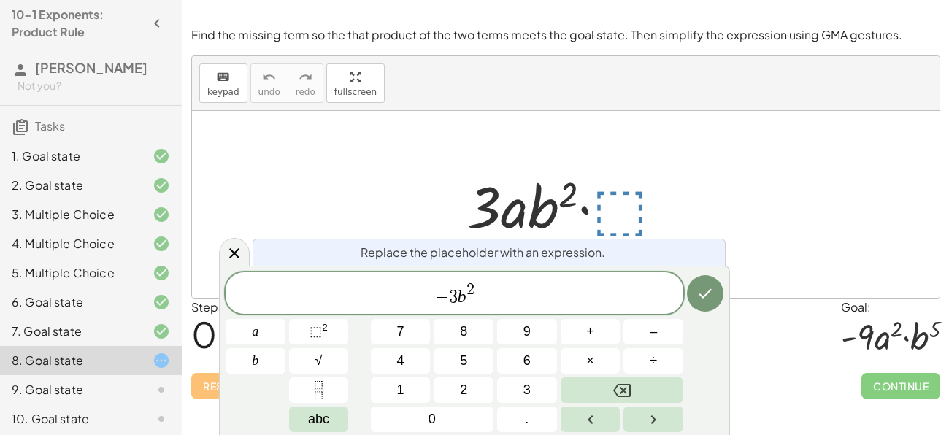
click at [473, 288] on span "2" at bounding box center [471, 291] width 8 height 16
click at [711, 295] on icon "Done" at bounding box center [706, 294] width 18 height 18
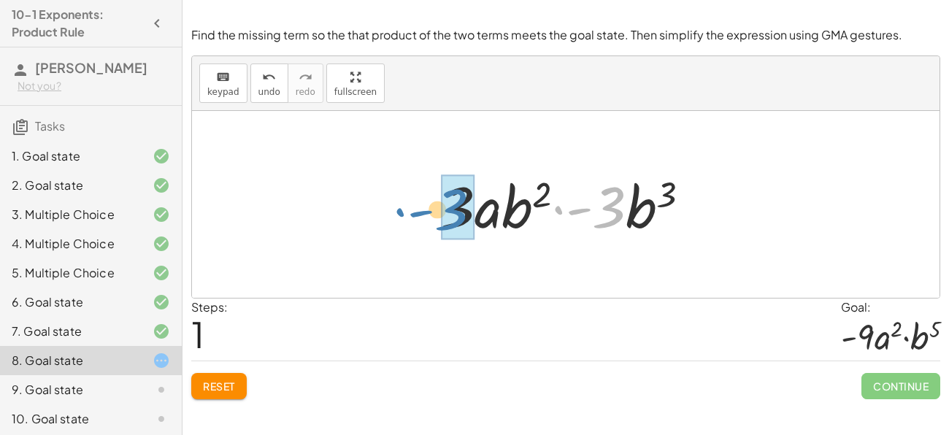
drag, startPoint x: 608, startPoint y: 210, endPoint x: 452, endPoint y: 212, distance: 156.3
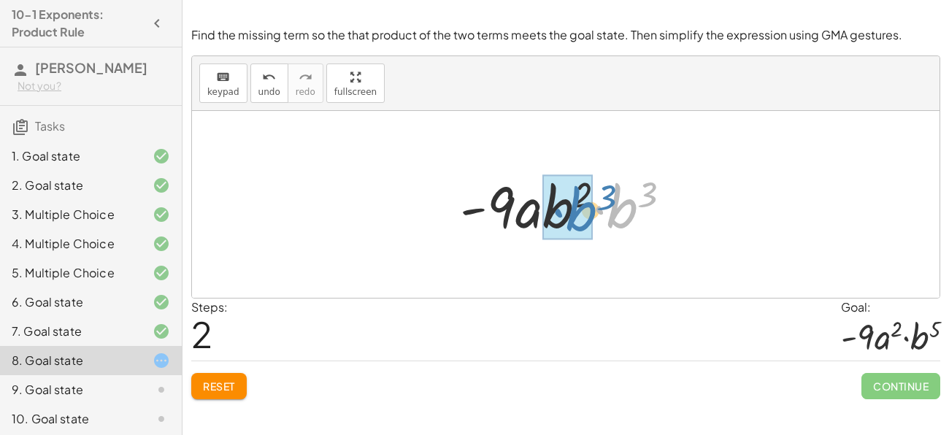
drag, startPoint x: 620, startPoint y: 219, endPoint x: 578, endPoint y: 222, distance: 42.5
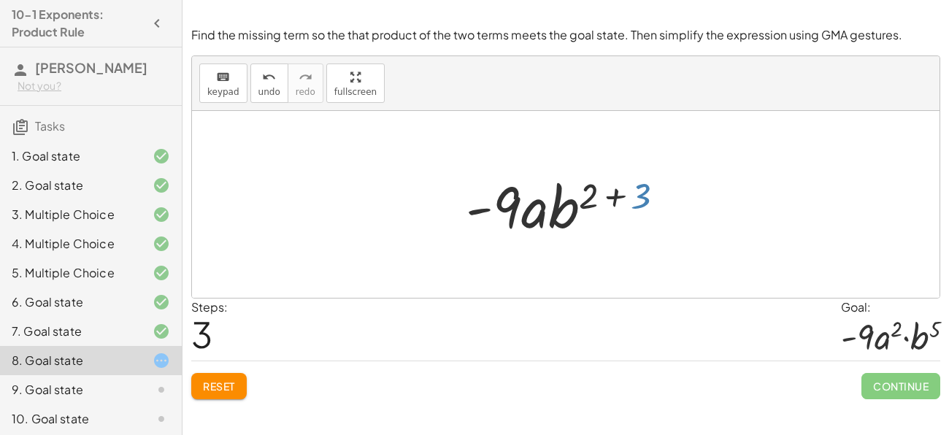
click at [643, 204] on div at bounding box center [572, 204] width 226 height 75
drag, startPoint x: 638, startPoint y: 203, endPoint x: 592, endPoint y: 197, distance: 45.7
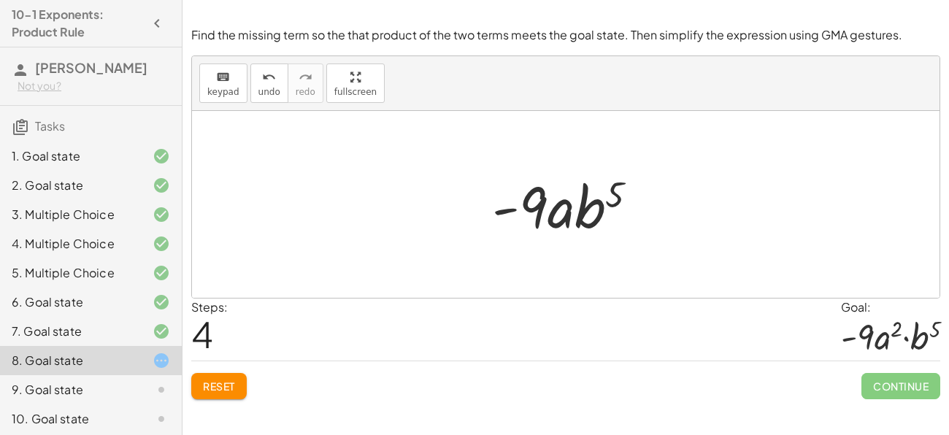
click at [207, 395] on button "Reset" at bounding box center [219, 386] width 56 height 26
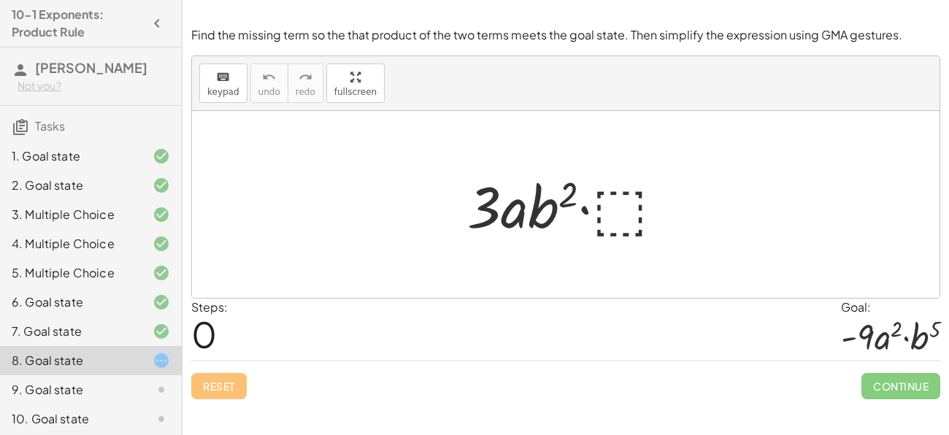
click at [633, 186] on div at bounding box center [571, 204] width 223 height 75
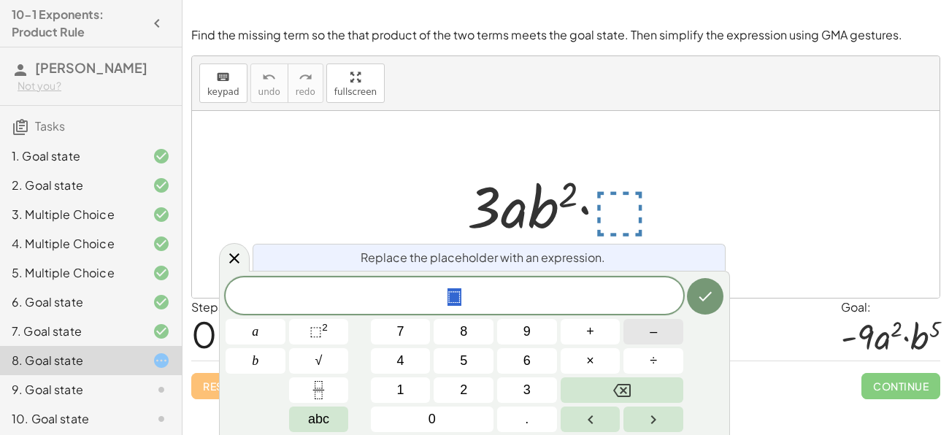
click at [635, 332] on button "–" at bounding box center [654, 332] width 60 height 26
click at [521, 380] on button "3" at bounding box center [527, 391] width 60 height 26
click at [276, 334] on button "a" at bounding box center [256, 332] width 60 height 26
click at [272, 360] on button "b" at bounding box center [256, 361] width 60 height 26
click at [331, 334] on button "⬚ 2" at bounding box center [319, 332] width 60 height 26
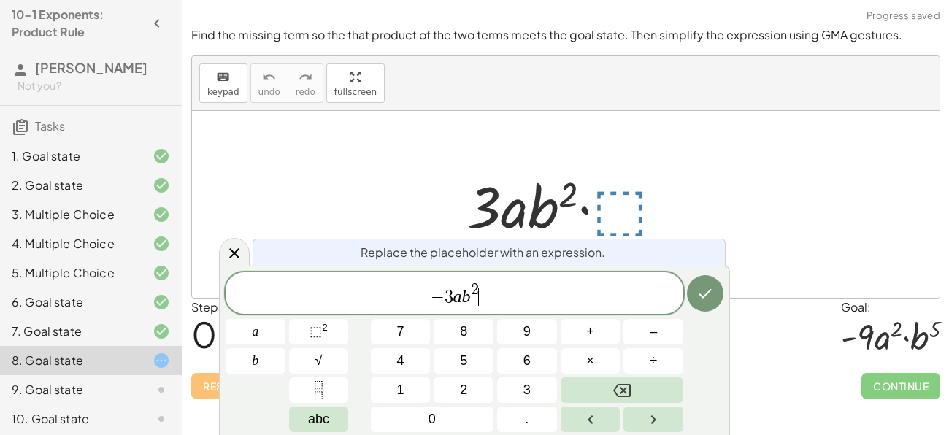
click at [475, 287] on span "2" at bounding box center [475, 290] width 8 height 16
click at [705, 295] on icon "Done" at bounding box center [706, 294] width 18 height 18
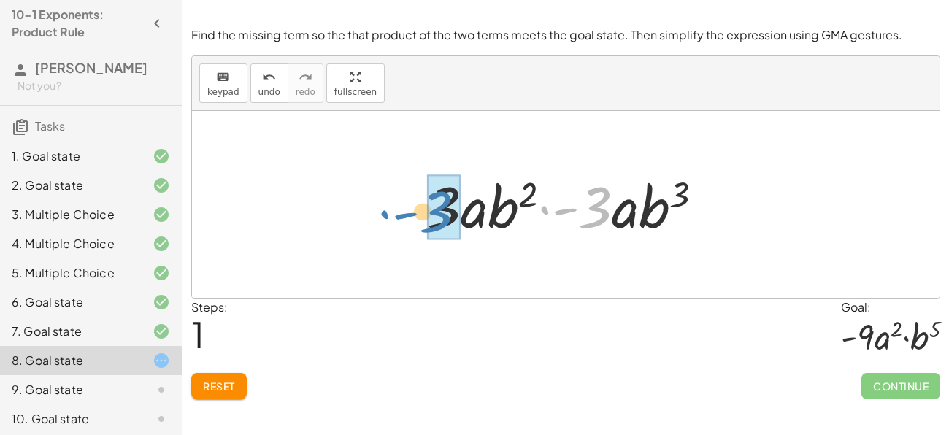
drag, startPoint x: 596, startPoint y: 205, endPoint x: 440, endPoint y: 210, distance: 156.3
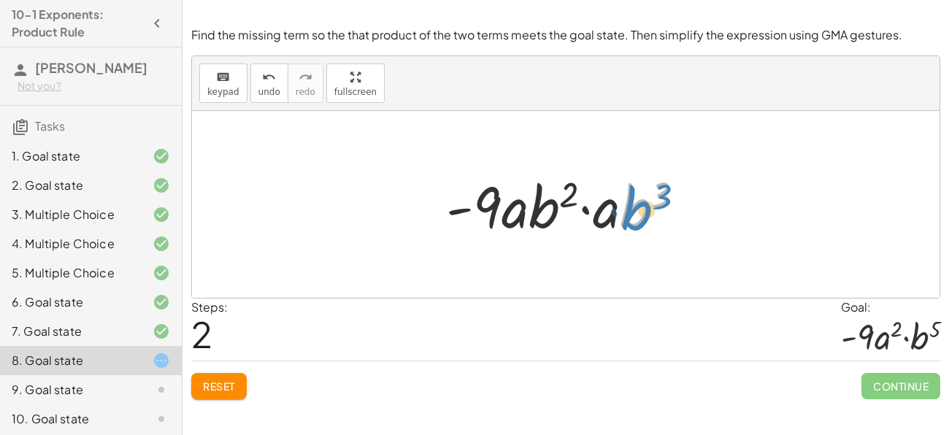
click at [632, 215] on div at bounding box center [571, 204] width 265 height 75
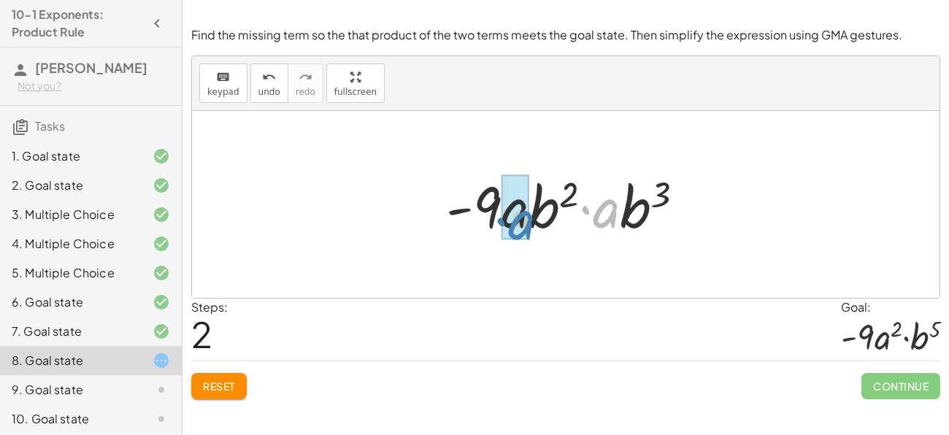
drag, startPoint x: 607, startPoint y: 217, endPoint x: 522, endPoint y: 229, distance: 85.5
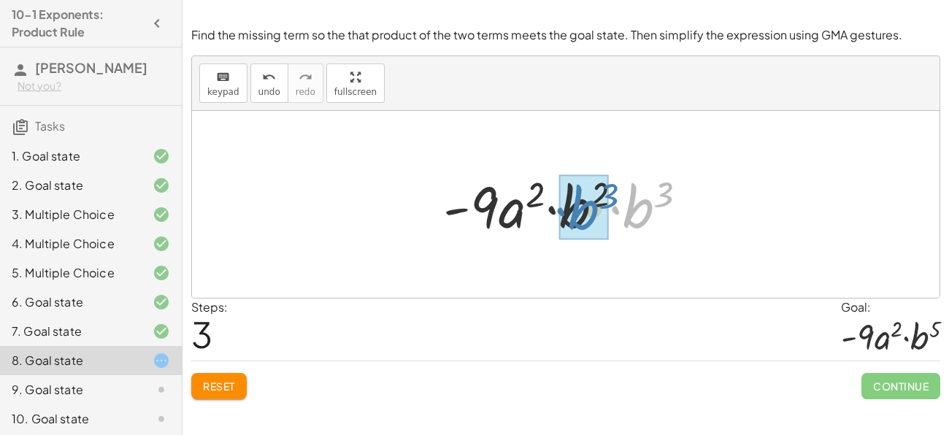
drag, startPoint x: 635, startPoint y: 210, endPoint x: 577, endPoint y: 211, distance: 58.4
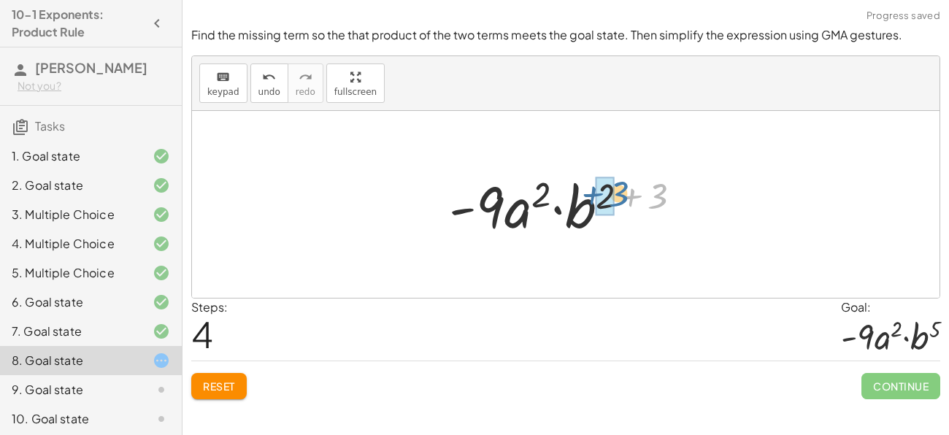
drag, startPoint x: 658, startPoint y: 203, endPoint x: 609, endPoint y: 202, distance: 48.9
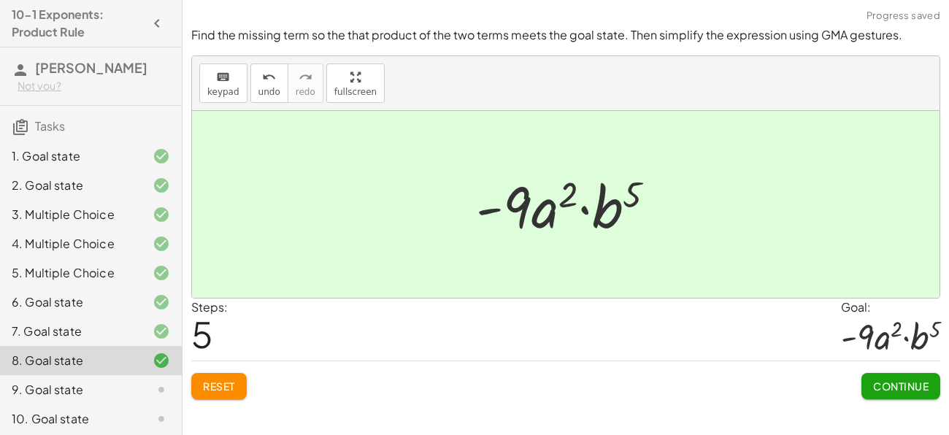
click at [913, 386] on span "Continue" at bounding box center [901, 386] width 56 height 13
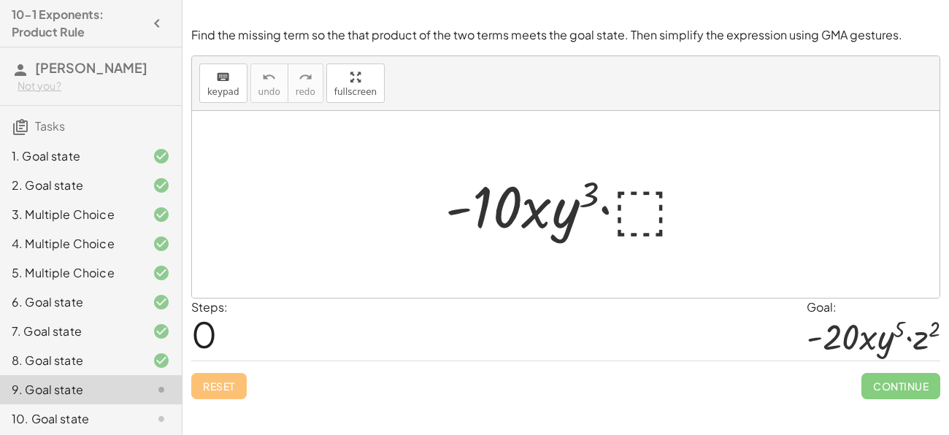
click at [638, 210] on div at bounding box center [571, 204] width 266 height 75
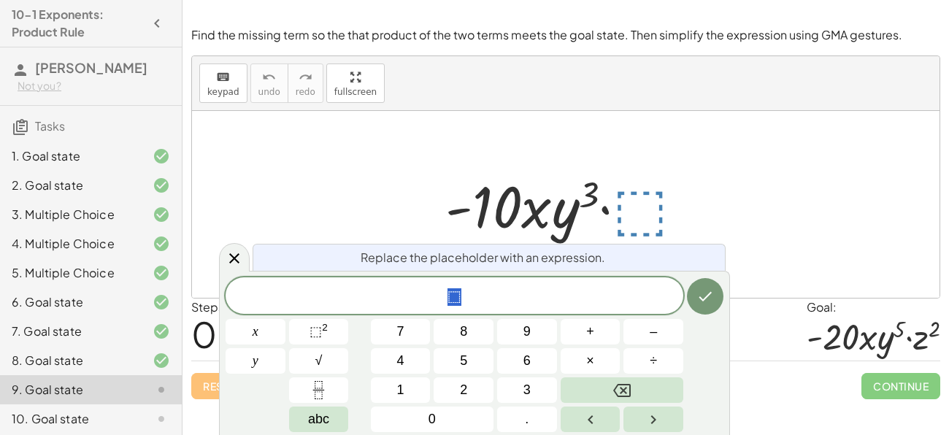
scroll to position [62, 0]
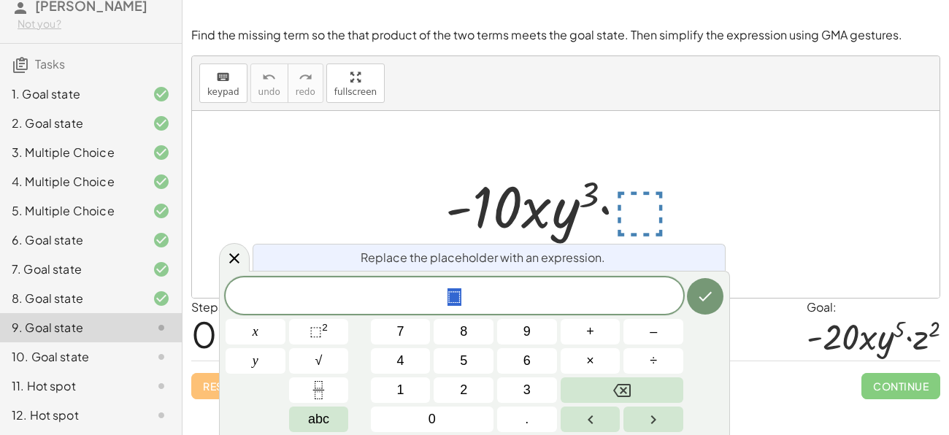
click at [543, 302] on span "⬚" at bounding box center [455, 297] width 458 height 20
click at [341, 341] on button "⬚ 2" at bounding box center [319, 332] width 60 height 26
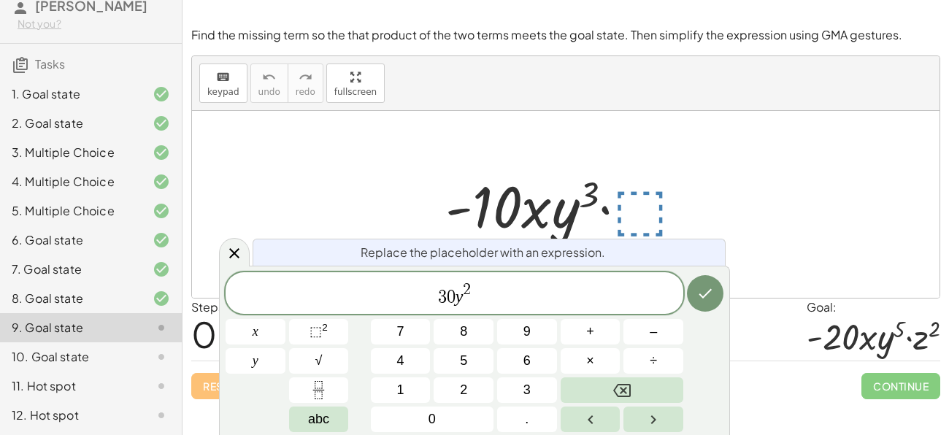
click at [479, 301] on span "3 0 y 2 ​" at bounding box center [455, 294] width 458 height 26
click at [324, 326] on sup "2" at bounding box center [325, 327] width 6 height 11
click at [700, 302] on button "Done" at bounding box center [705, 293] width 37 height 37
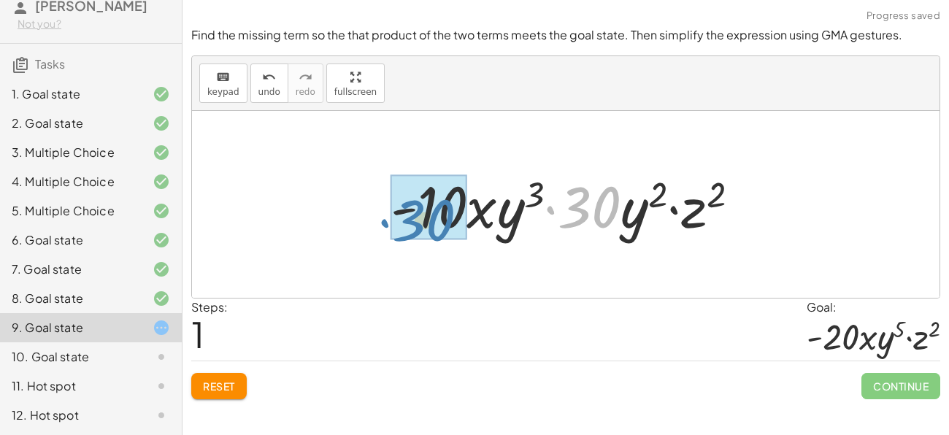
drag, startPoint x: 599, startPoint y: 215, endPoint x: 435, endPoint y: 227, distance: 164.0
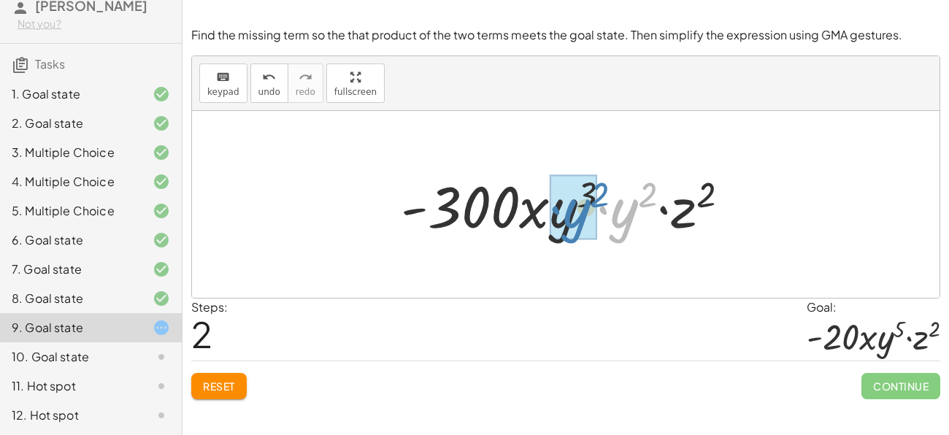
drag, startPoint x: 641, startPoint y: 222, endPoint x: 591, endPoint y: 223, distance: 50.4
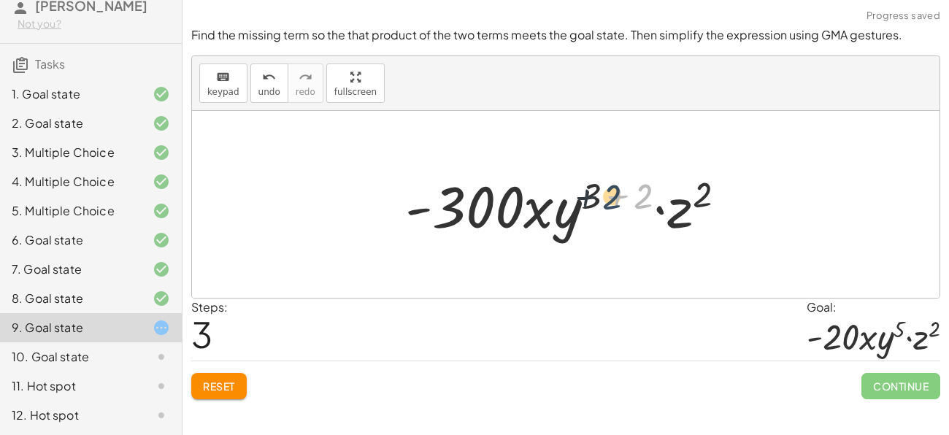
drag, startPoint x: 648, startPoint y: 198, endPoint x: 605, endPoint y: 199, distance: 42.4
click at [605, 199] on div at bounding box center [571, 204] width 347 height 75
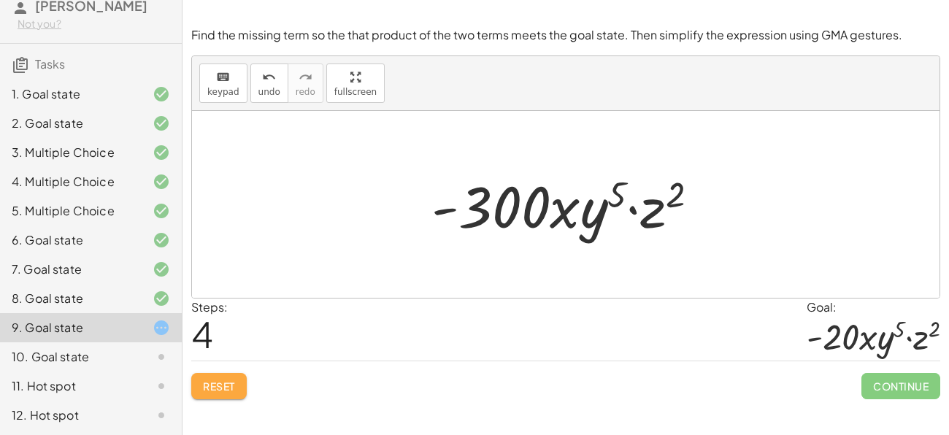
click at [211, 384] on span "Reset" at bounding box center [219, 386] width 32 height 13
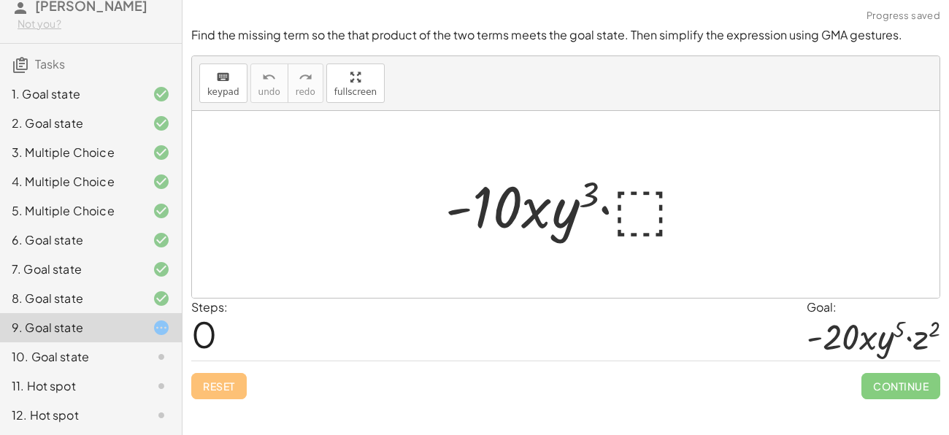
click at [641, 196] on div at bounding box center [571, 204] width 266 height 75
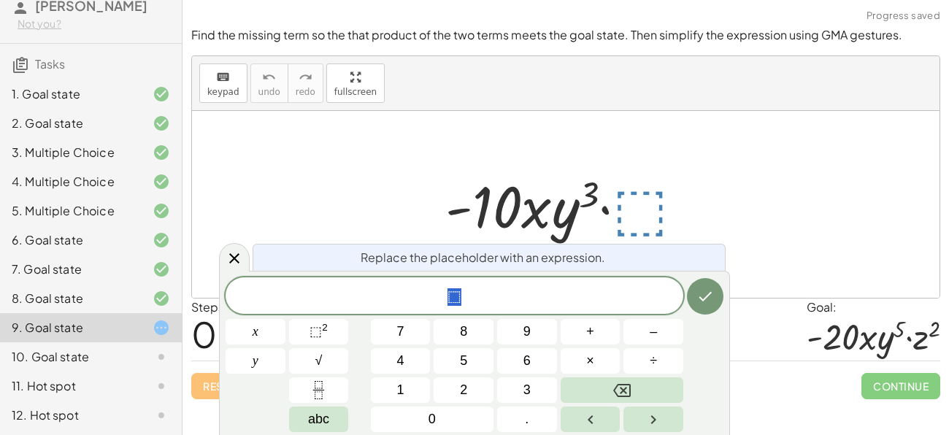
click at [552, 289] on span "⬚" at bounding box center [455, 297] width 458 height 20
click at [323, 331] on sup "2" at bounding box center [325, 327] width 6 height 11
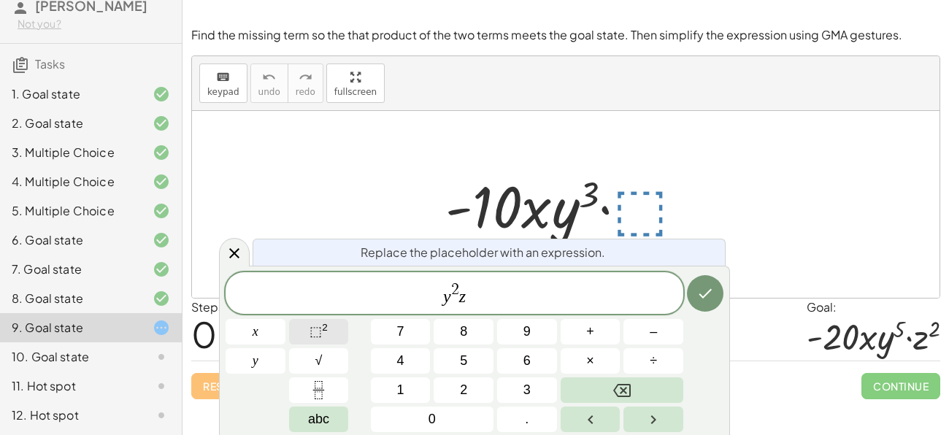
click at [330, 329] on button "⬚ 2" at bounding box center [319, 332] width 60 height 26
click at [437, 299] on span "y 2 z 2 ​" at bounding box center [455, 294] width 458 height 26
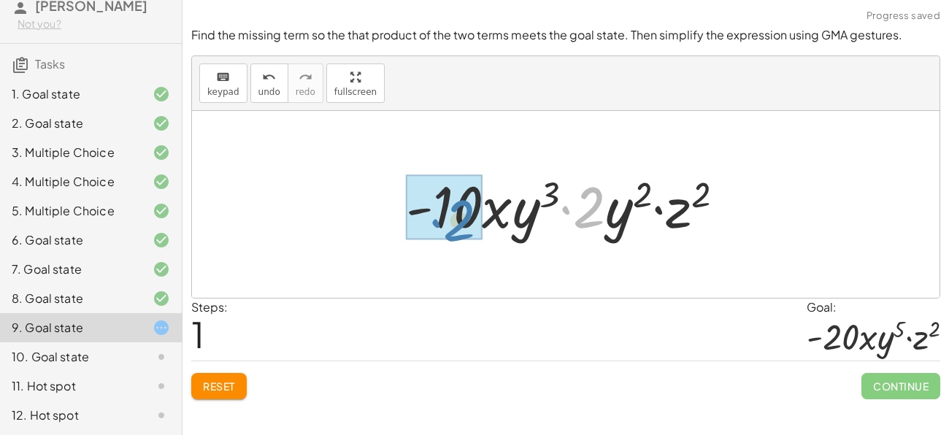
drag, startPoint x: 591, startPoint y: 215, endPoint x: 445, endPoint y: 221, distance: 145.4
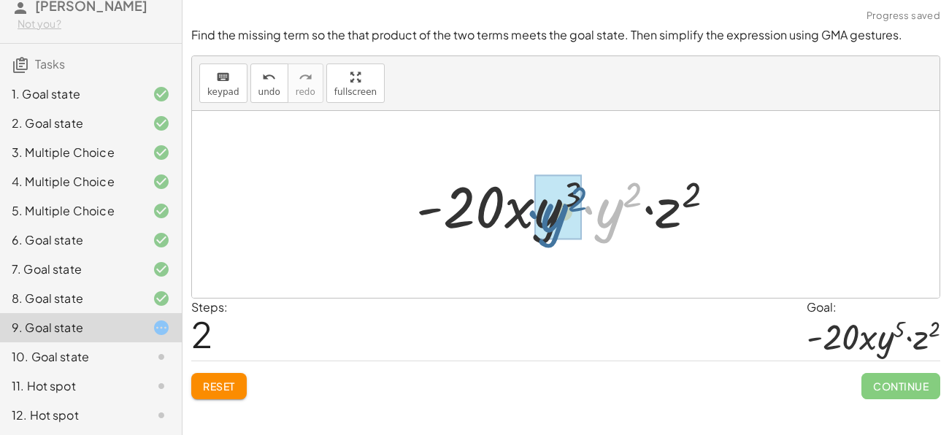
drag, startPoint x: 616, startPoint y: 217, endPoint x: 560, endPoint y: 221, distance: 55.7
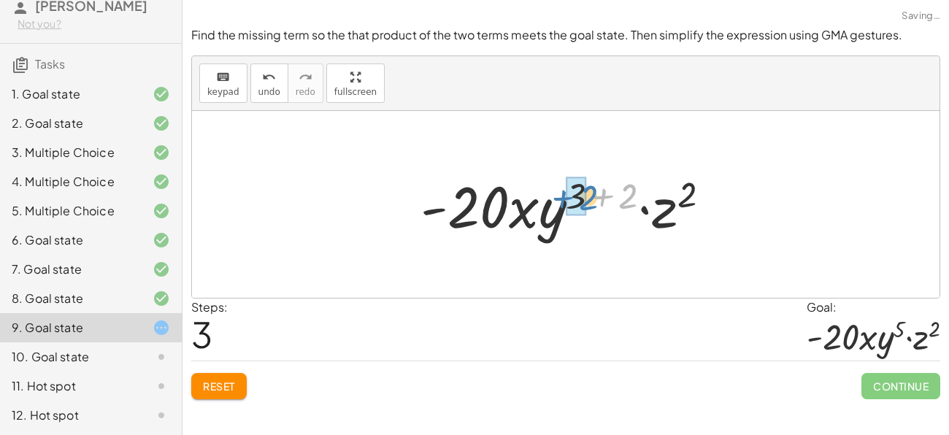
drag, startPoint x: 627, startPoint y: 199, endPoint x: 585, endPoint y: 201, distance: 42.4
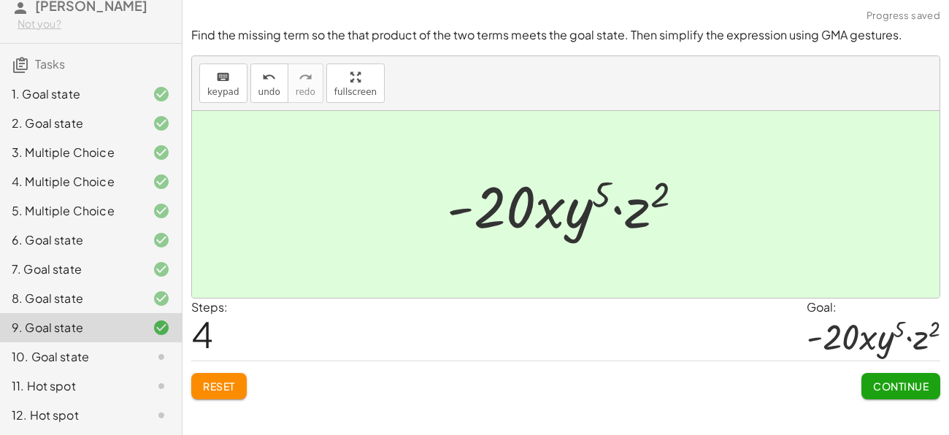
click at [892, 380] on span "Continue" at bounding box center [901, 386] width 56 height 13
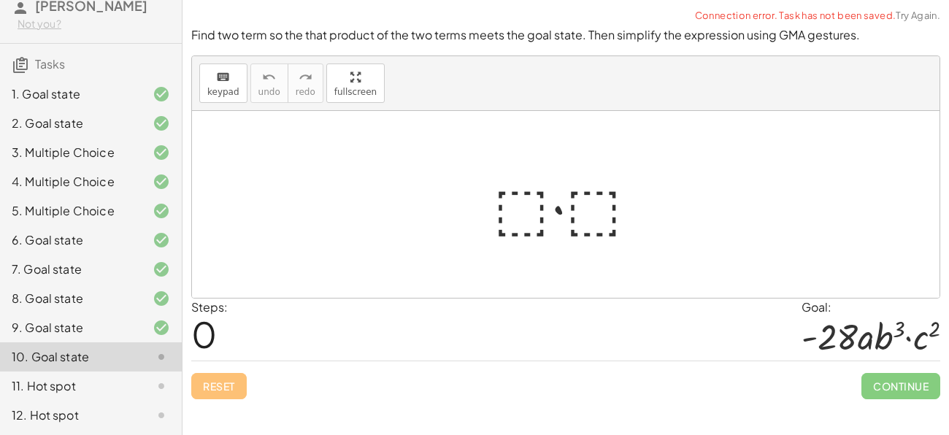
click at [533, 188] on div at bounding box center [571, 204] width 171 height 75
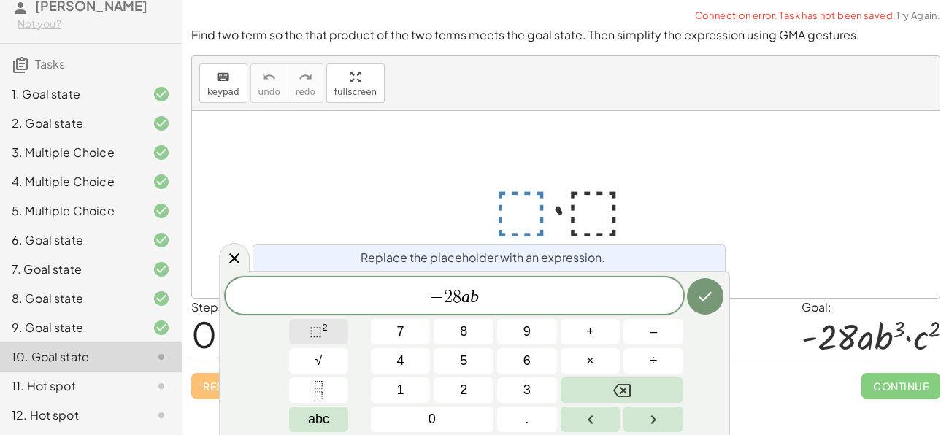
click at [339, 330] on button "⬚ 2" at bounding box center [319, 332] width 60 height 26
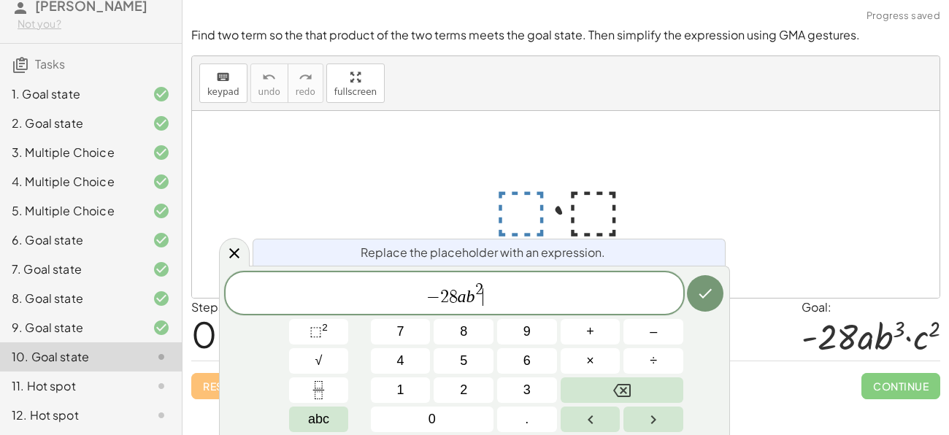
click at [483, 288] on span "− 2 8 a b 2 ​" at bounding box center [455, 294] width 458 height 26
click at [700, 297] on icon "Done" at bounding box center [706, 294] width 18 height 18
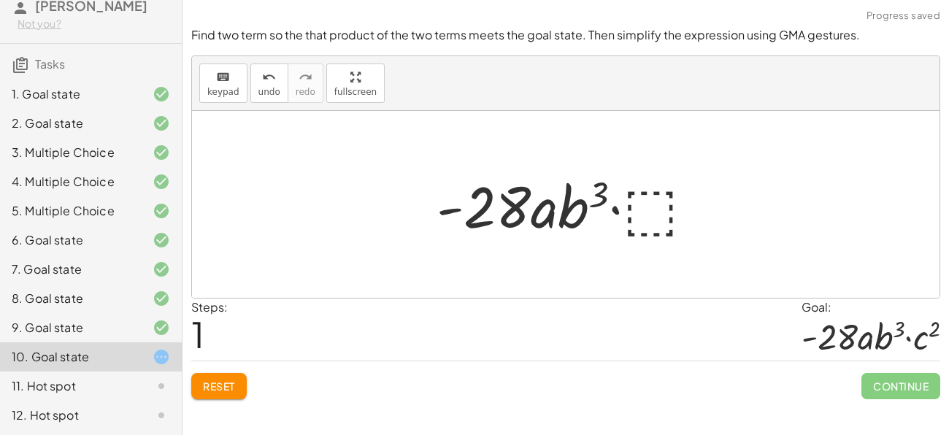
click at [652, 215] on div at bounding box center [571, 204] width 285 height 75
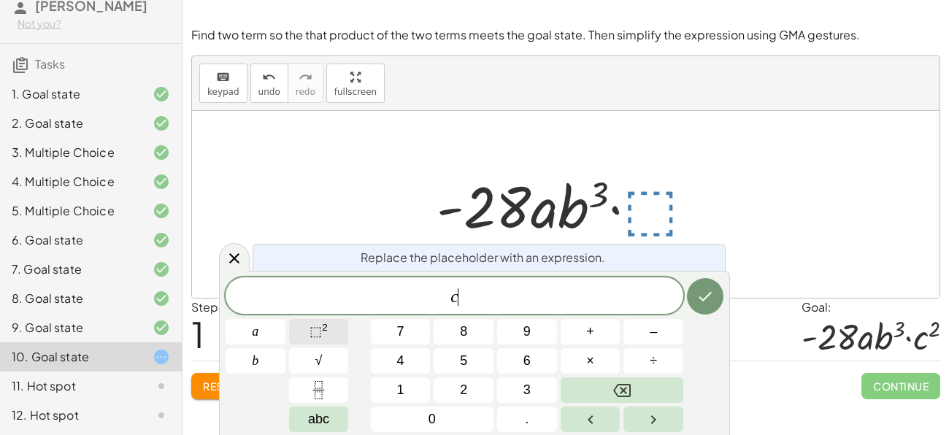
click at [321, 329] on span "⬚" at bounding box center [316, 331] width 12 height 15
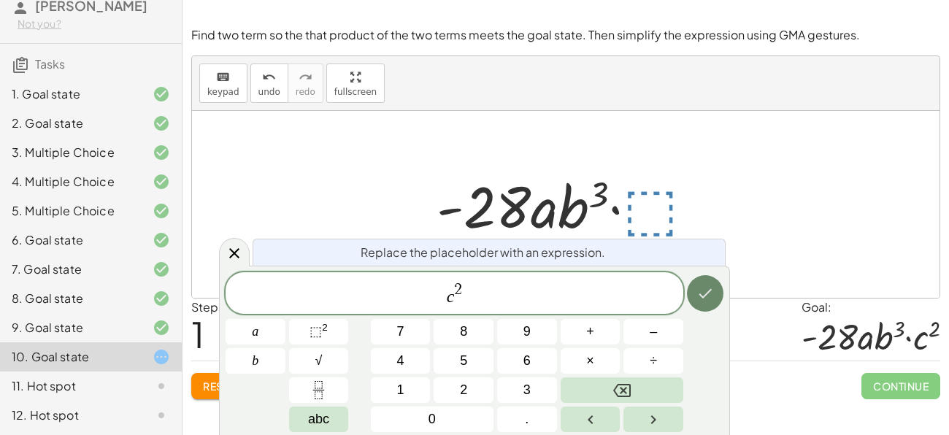
click at [702, 305] on button "Done" at bounding box center [705, 293] width 37 height 37
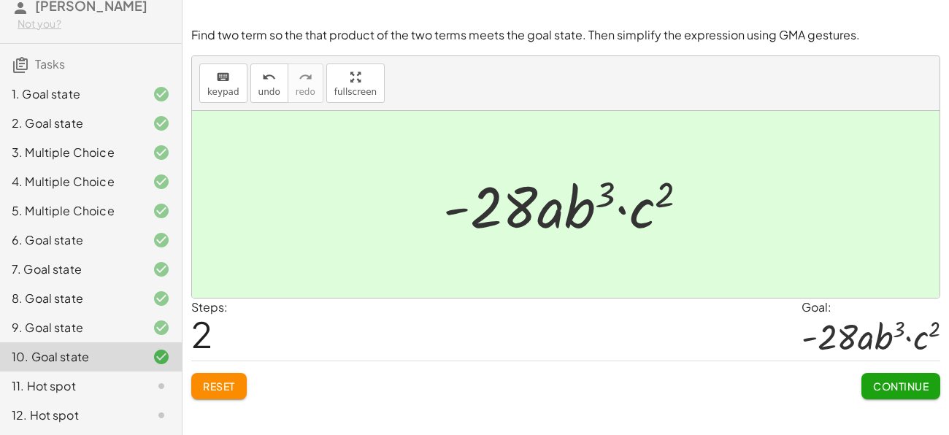
click at [909, 385] on span "Continue" at bounding box center [901, 386] width 56 height 13
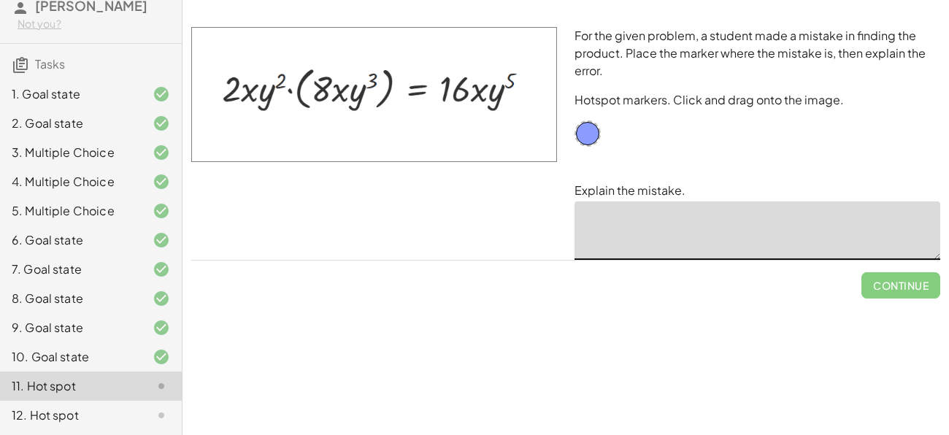
click at [638, 215] on textarea at bounding box center [758, 231] width 366 height 58
type textarea "*"
drag, startPoint x: 586, startPoint y: 134, endPoint x: 428, endPoint y: 76, distance: 168.7
drag, startPoint x: 434, startPoint y: 79, endPoint x: 420, endPoint y: 96, distance: 22.4
drag, startPoint x: 420, startPoint y: 96, endPoint x: 340, endPoint y: 97, distance: 80.3
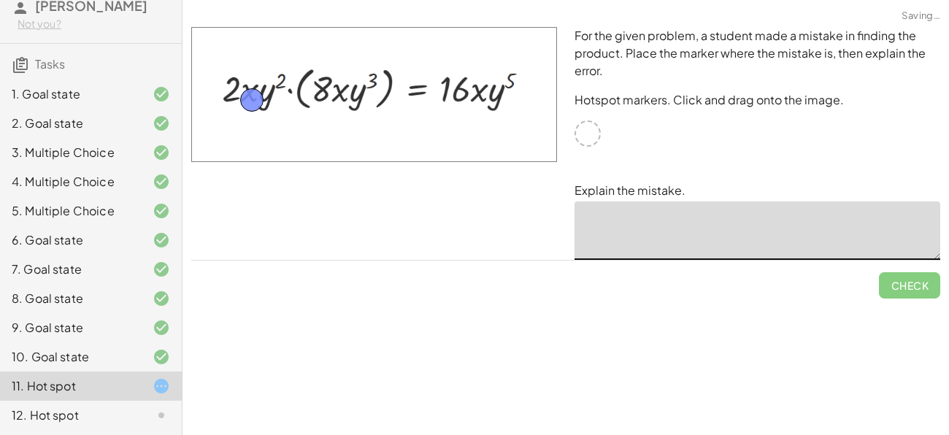
drag, startPoint x: 340, startPoint y: 97, endPoint x: 256, endPoint y: 103, distance: 83.5
drag, startPoint x: 256, startPoint y: 103, endPoint x: 239, endPoint y: 91, distance: 21.5
drag, startPoint x: 239, startPoint y: 91, endPoint x: 451, endPoint y: 93, distance: 212.5
drag, startPoint x: 451, startPoint y: 93, endPoint x: 511, endPoint y: 85, distance: 60.4
drag, startPoint x: 511, startPoint y: 85, endPoint x: 486, endPoint y: 97, distance: 27.8
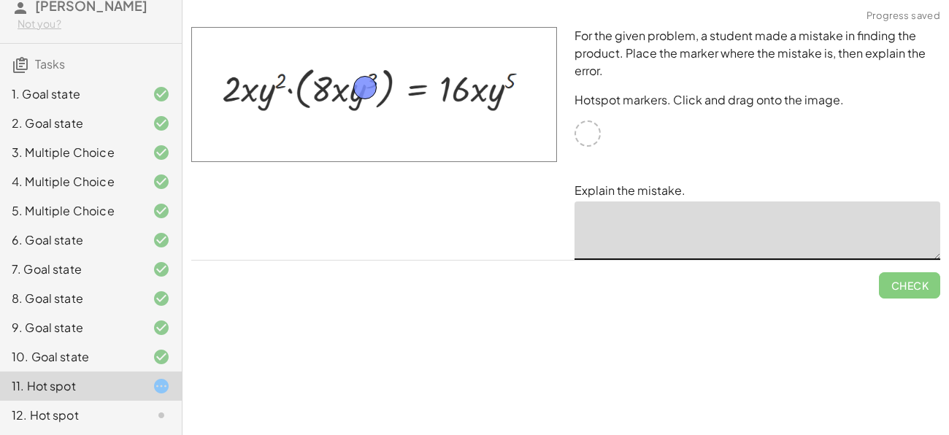
drag, startPoint x: 486, startPoint y: 97, endPoint x: 370, endPoint y: 89, distance: 117.1
drag, startPoint x: 370, startPoint y: 89, endPoint x: 592, endPoint y: 136, distance: 226.9
click at [552, 161] on img at bounding box center [374, 94] width 366 height 135
click at [395, 156] on img at bounding box center [374, 94] width 366 height 135
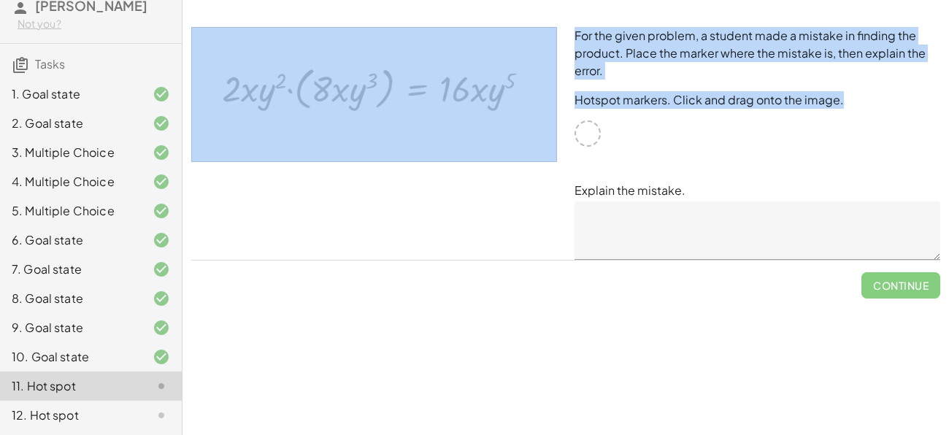
drag, startPoint x: 586, startPoint y: 139, endPoint x: 460, endPoint y: 121, distance: 127.7
click at [460, 121] on div "For the given problem, a student made a mistake in finding the product. Place t…" at bounding box center [566, 143] width 767 height 250
click at [448, 199] on div at bounding box center [374, 143] width 383 height 250
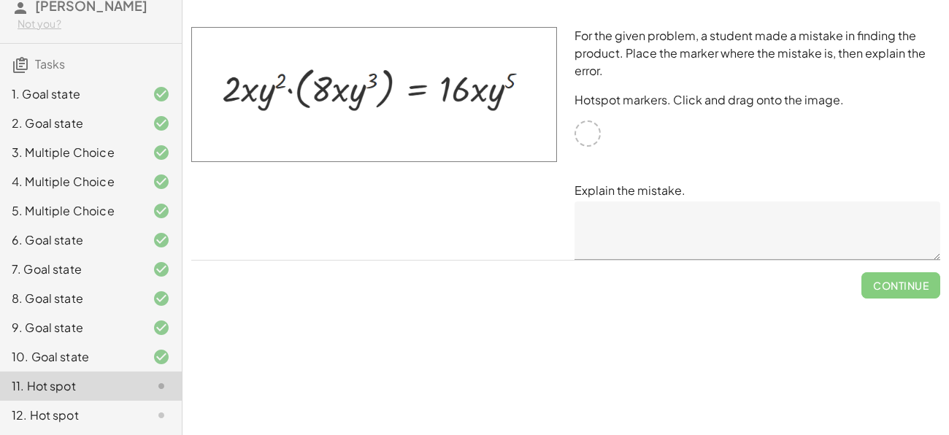
click at [409, 401] on div "Simplify. keyboard keypad undo undo redo redo fullscreen · x 4 · x 10 · x · x (…" at bounding box center [566, 217] width 767 height 435
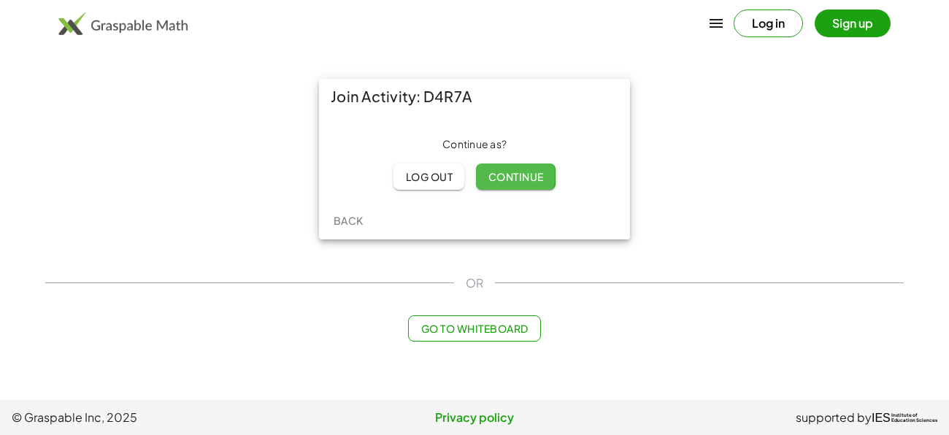
click at [500, 169] on button "Continue" at bounding box center [515, 177] width 79 height 26
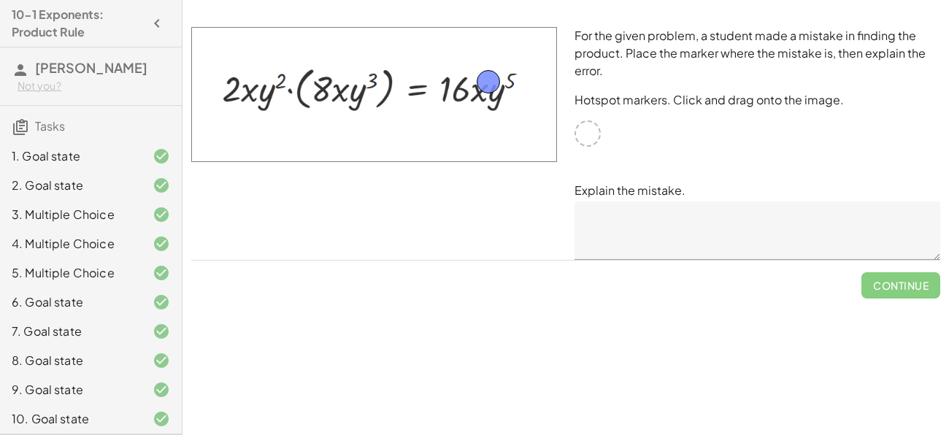
drag, startPoint x: 594, startPoint y: 132, endPoint x: 493, endPoint y: 80, distance: 113.3
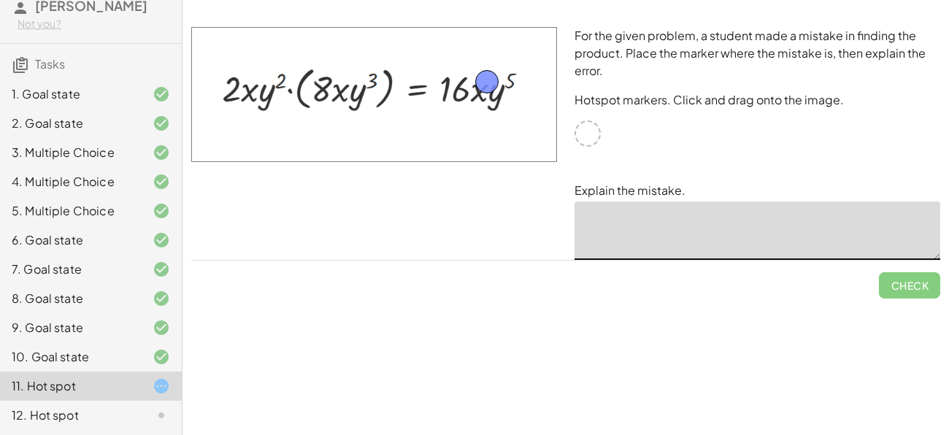
click at [657, 229] on textarea at bounding box center [758, 231] width 366 height 58
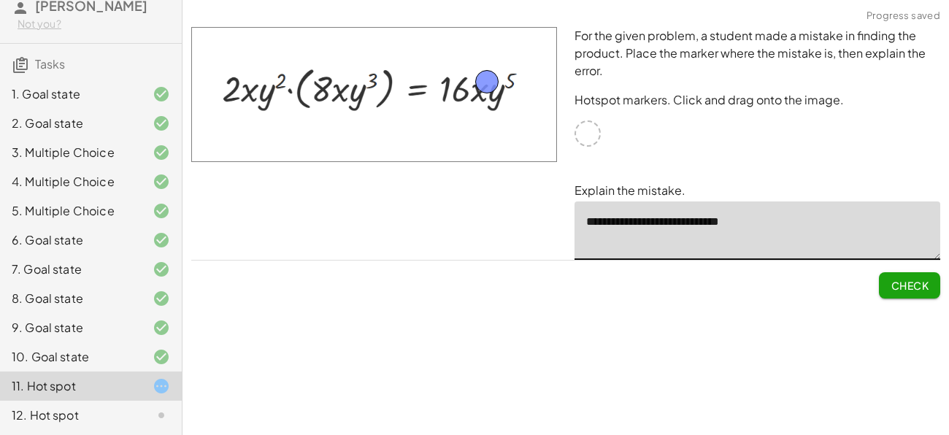
click at [608, 221] on textarea "**********" at bounding box center [758, 231] width 366 height 58
click at [770, 223] on textarea "**********" at bounding box center [758, 231] width 366 height 58
click at [657, 226] on textarea "**********" at bounding box center [758, 231] width 366 height 58
click at [653, 223] on textarea "**********" at bounding box center [758, 231] width 366 height 58
click at [777, 223] on textarea "**********" at bounding box center [758, 231] width 366 height 58
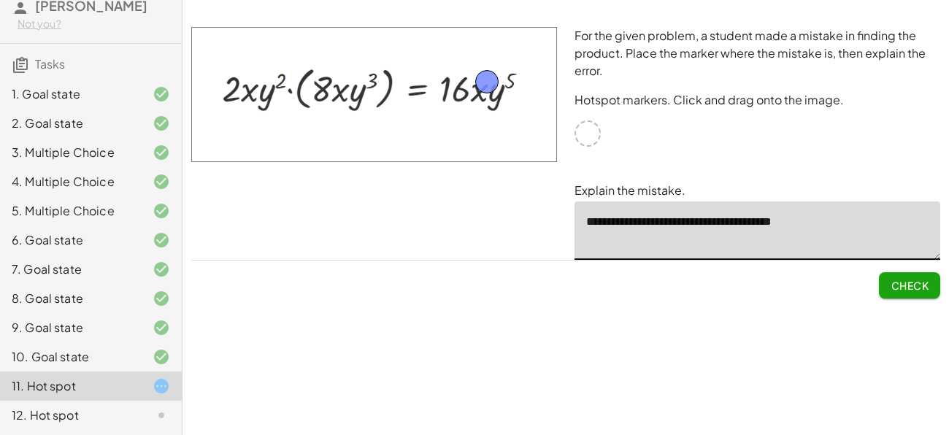
click at [775, 226] on textarea "**********" at bounding box center [758, 231] width 366 height 58
click at [733, 223] on textarea "**********" at bounding box center [758, 231] width 366 height 58
click at [840, 229] on textarea "**********" at bounding box center [758, 231] width 366 height 58
click at [624, 248] on textarea "**********" at bounding box center [758, 231] width 366 height 58
click at [630, 239] on textarea "**********" at bounding box center [758, 231] width 366 height 58
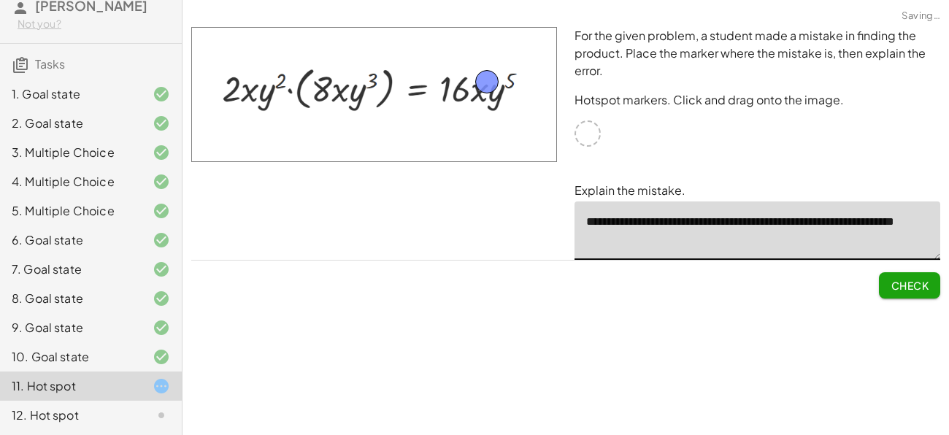
click at [665, 244] on textarea "**********" at bounding box center [758, 231] width 366 height 58
type textarea "**********"
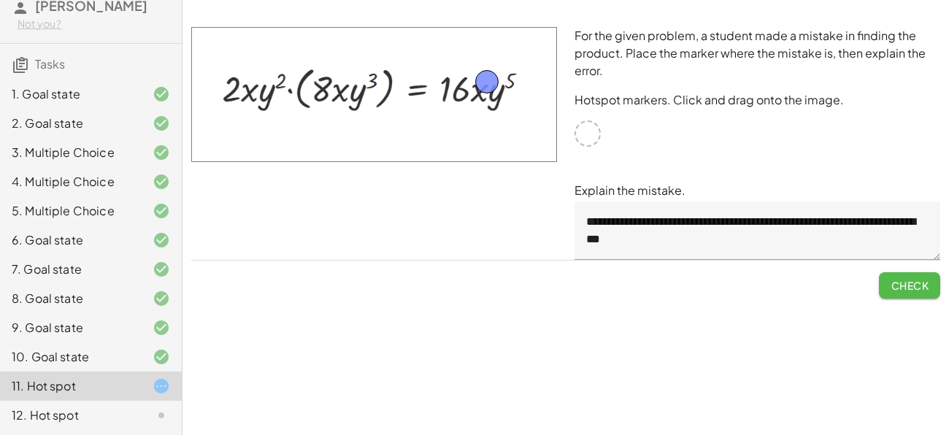
click at [921, 286] on span "Check" at bounding box center [910, 285] width 38 height 13
click at [151, 414] on div at bounding box center [149, 416] width 41 height 18
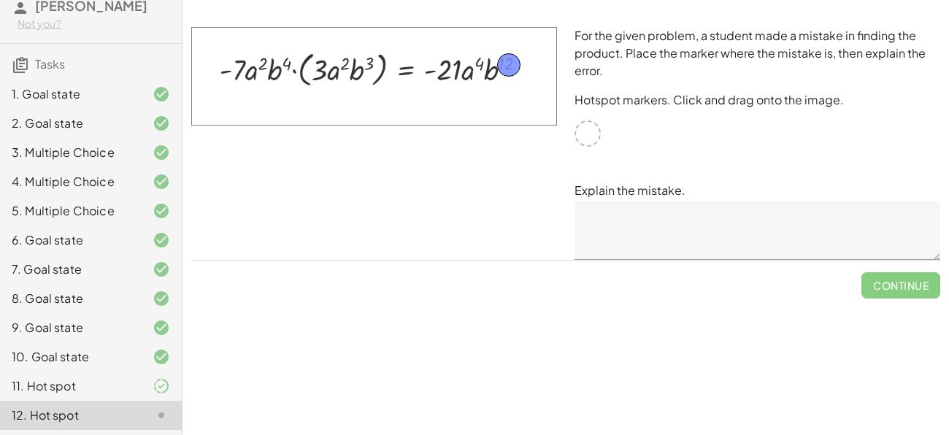
drag, startPoint x: 583, startPoint y: 136, endPoint x: 504, endPoint y: 67, distance: 104.6
click at [604, 220] on textarea at bounding box center [758, 231] width 366 height 58
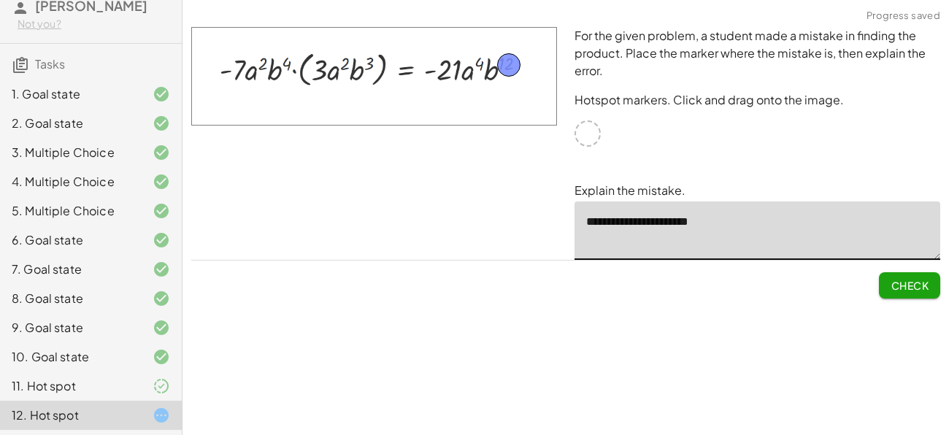
click at [663, 223] on textarea "**********" at bounding box center [758, 231] width 366 height 58
click at [670, 223] on textarea "**********" at bounding box center [758, 231] width 366 height 58
click at [679, 225] on textarea "**********" at bounding box center [758, 231] width 366 height 58
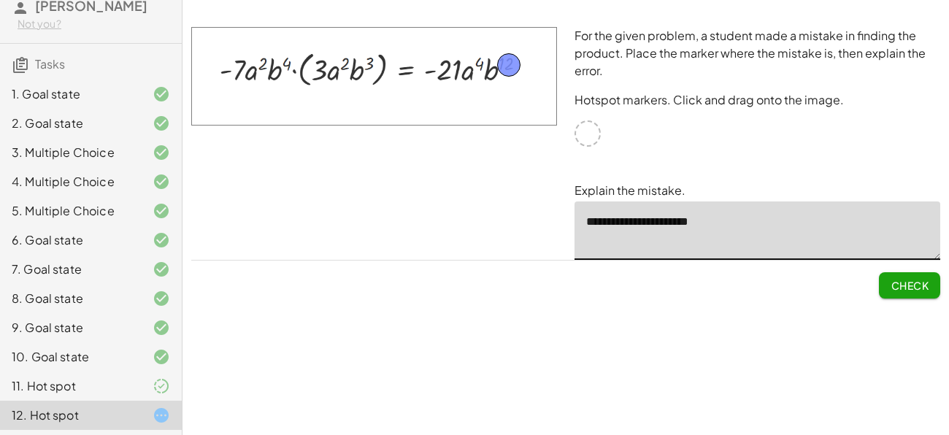
click at [679, 225] on textarea "**********" at bounding box center [758, 231] width 366 height 58
click at [720, 222] on textarea "**********" at bounding box center [758, 231] width 366 height 58
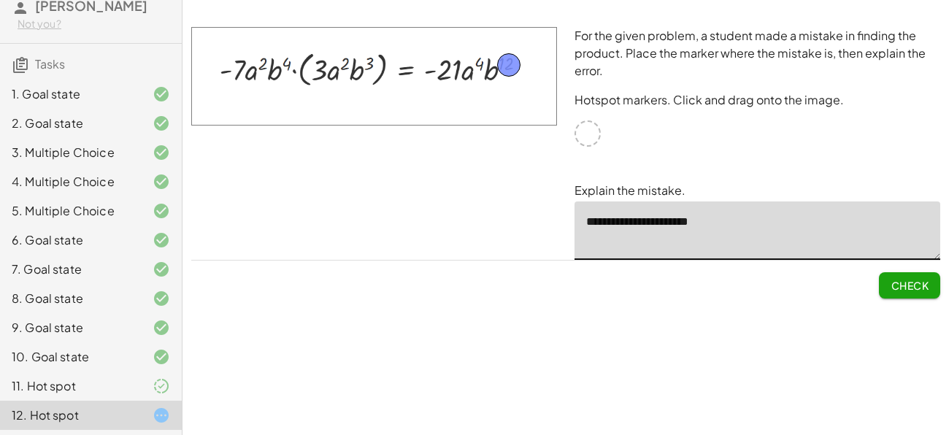
click at [717, 220] on textarea "**********" at bounding box center [758, 231] width 366 height 58
click at [697, 228] on textarea "**********" at bounding box center [758, 231] width 366 height 58
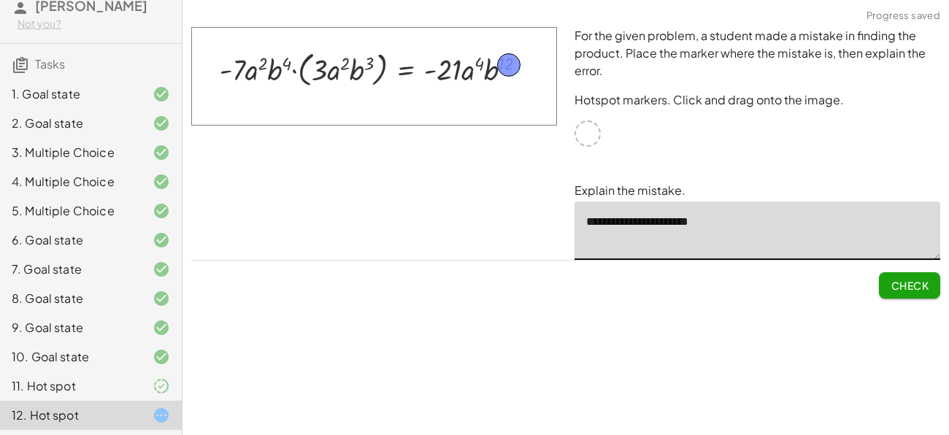
click at [697, 228] on textarea "**********" at bounding box center [758, 231] width 366 height 58
click at [733, 224] on textarea "**********" at bounding box center [758, 231] width 366 height 58
drag, startPoint x: 655, startPoint y: 220, endPoint x: 719, endPoint y: 217, distance: 63.6
click at [719, 217] on textarea "**********" at bounding box center [758, 231] width 366 height 58
click at [745, 226] on textarea "**********" at bounding box center [758, 231] width 366 height 58
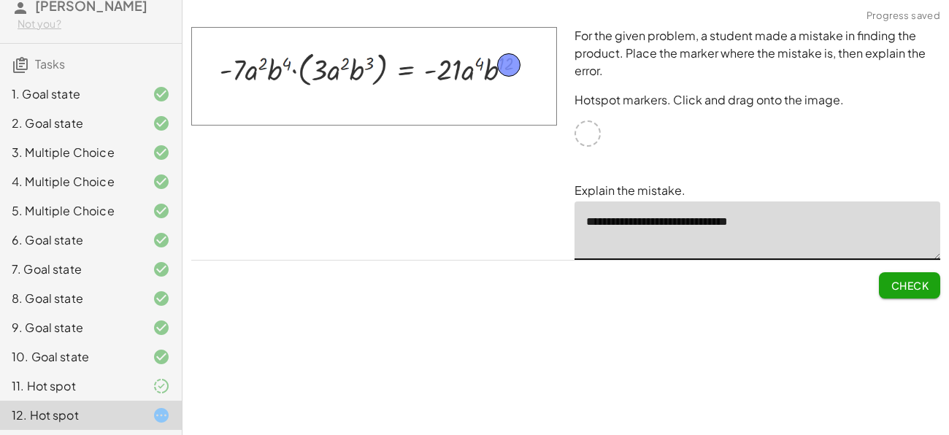
click at [711, 220] on textarea "**********" at bounding box center [758, 231] width 366 height 58
click at [754, 218] on textarea "**********" at bounding box center [758, 231] width 366 height 58
click at [772, 221] on textarea "**********" at bounding box center [758, 231] width 366 height 58
click at [760, 221] on textarea "**********" at bounding box center [758, 231] width 366 height 58
type textarea "**********"
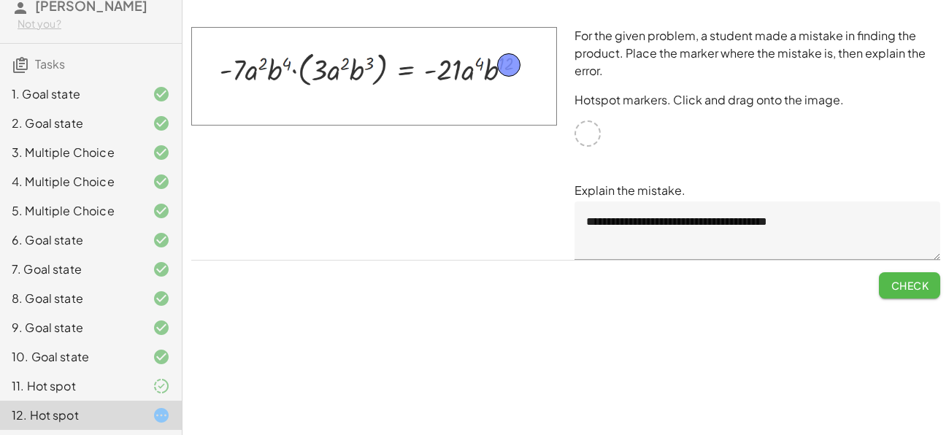
click at [893, 281] on span "Check" at bounding box center [910, 285] width 38 height 13
click at [884, 286] on span "Continue" at bounding box center [901, 285] width 56 height 13
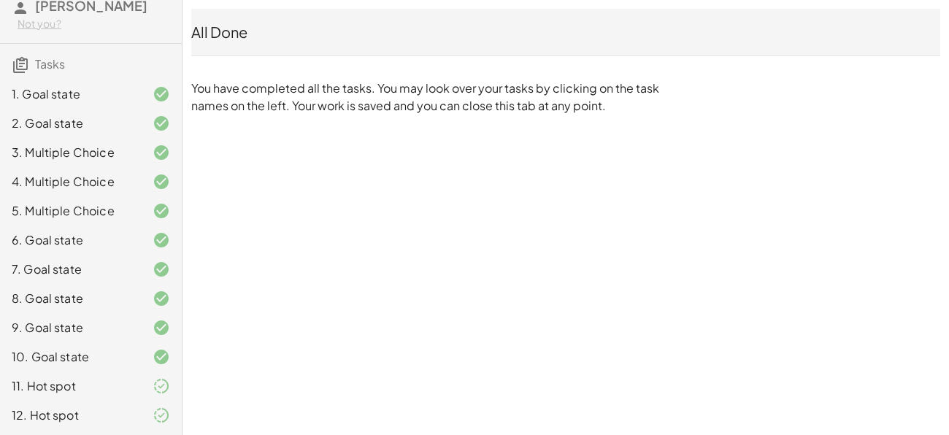
click at [0, 0] on div "10-1 Exponents: Product Rule [PERSON_NAME] Not you? Tasks 1. Goal state 2. Goal…" at bounding box center [0, 0] width 0 height 0
